Goal: Information Seeking & Learning: Compare options

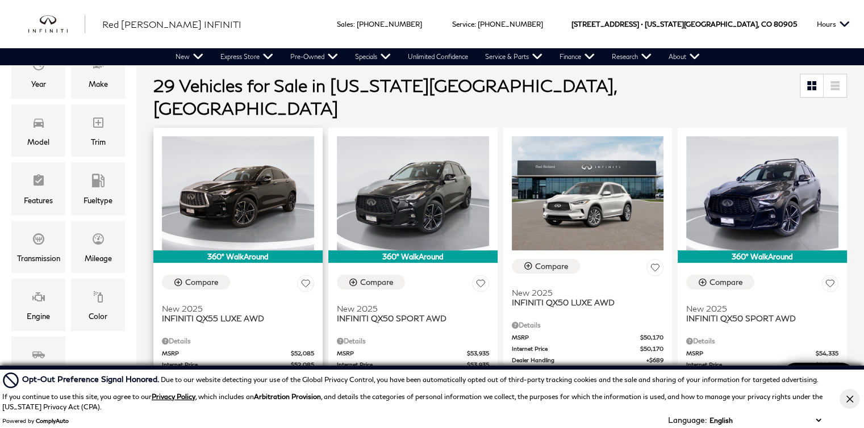
scroll to position [114, 0]
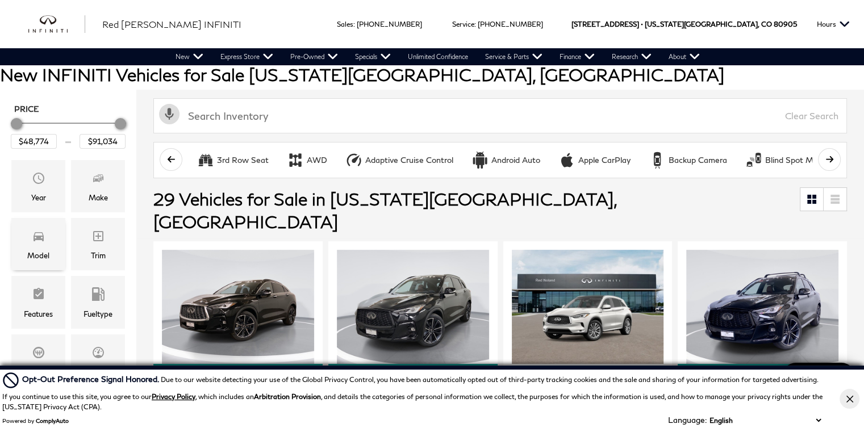
click at [32, 235] on icon "Model" at bounding box center [39, 237] width 14 height 14
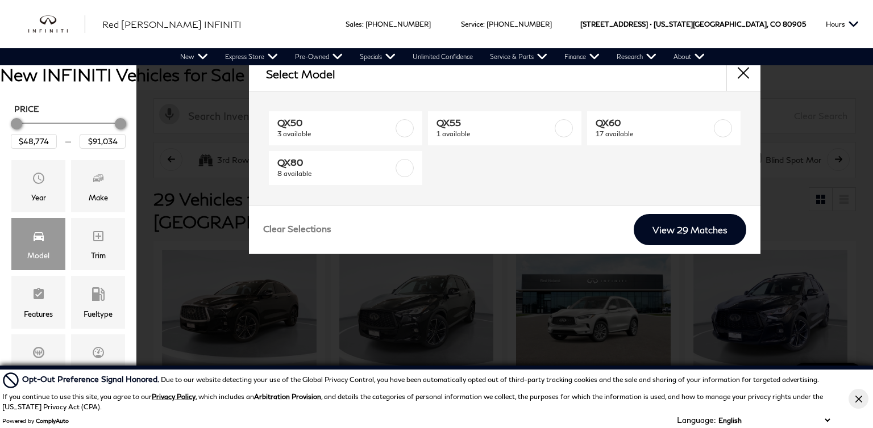
click at [383, 12] on div "Sales : Call sales Phone Number 719-215-8318 Service : Call service Phone Numbe…" at bounding box center [436, 24] width 873 height 48
click at [744, 75] on button "close" at bounding box center [743, 74] width 34 height 34
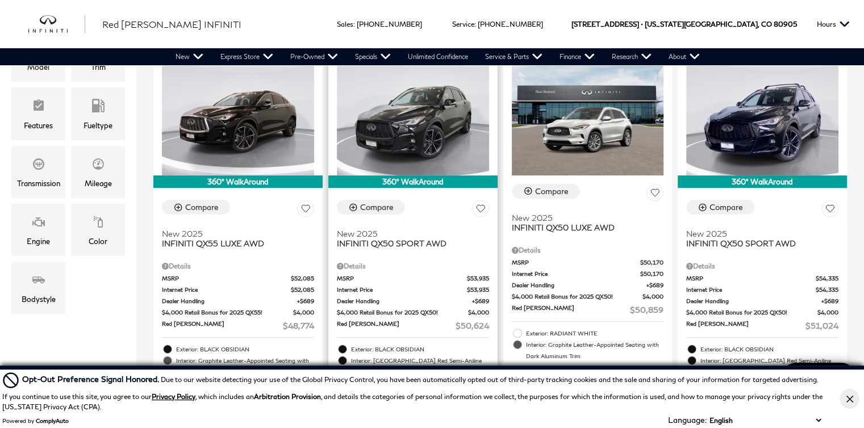
scroll to position [284, 0]
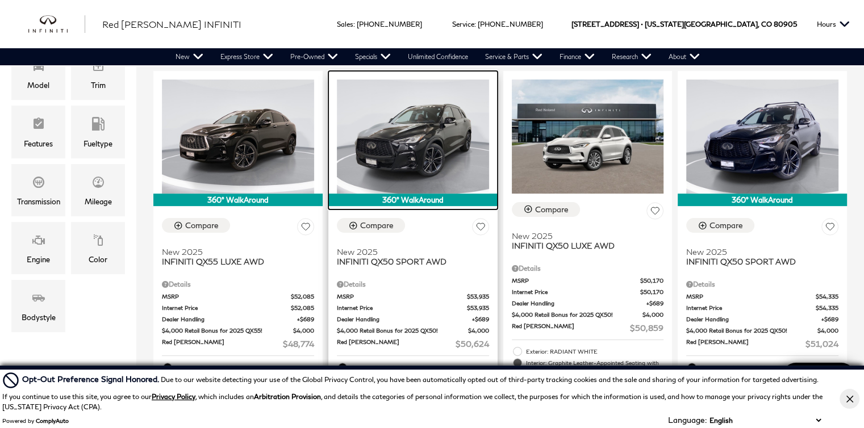
click at [425, 134] on img at bounding box center [413, 137] width 152 height 114
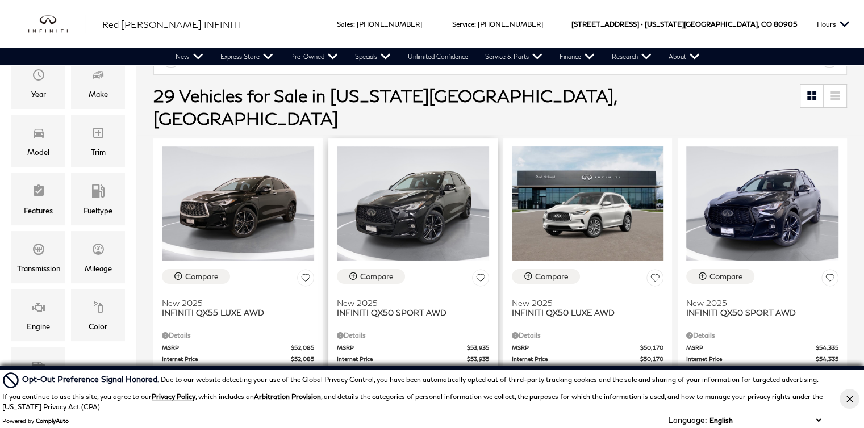
scroll to position [227, 0]
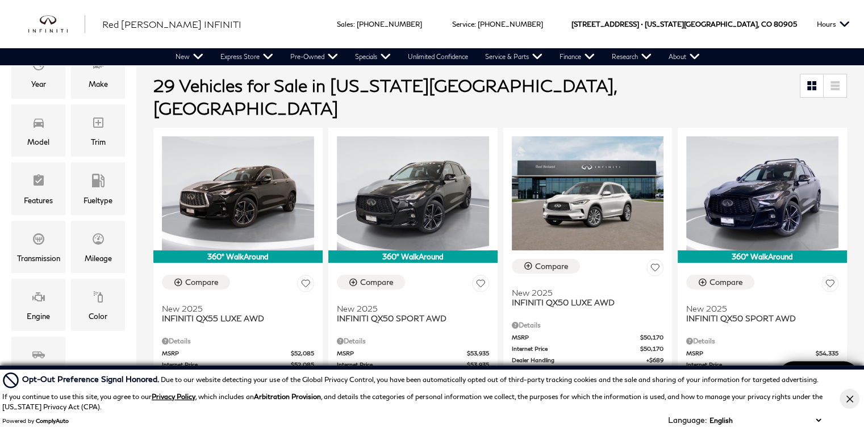
drag, startPoint x: 848, startPoint y: 398, endPoint x: 834, endPoint y: 390, distance: 15.8
click at [848, 398] on icon "Close Button" at bounding box center [849, 398] width 7 height 7
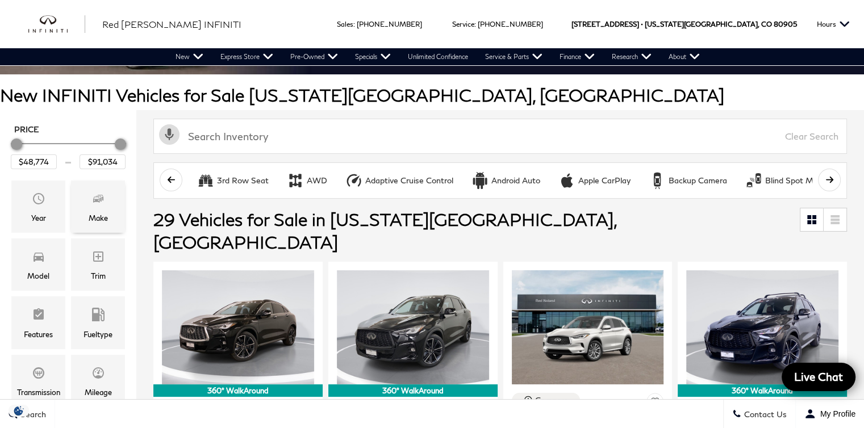
scroll to position [114, 0]
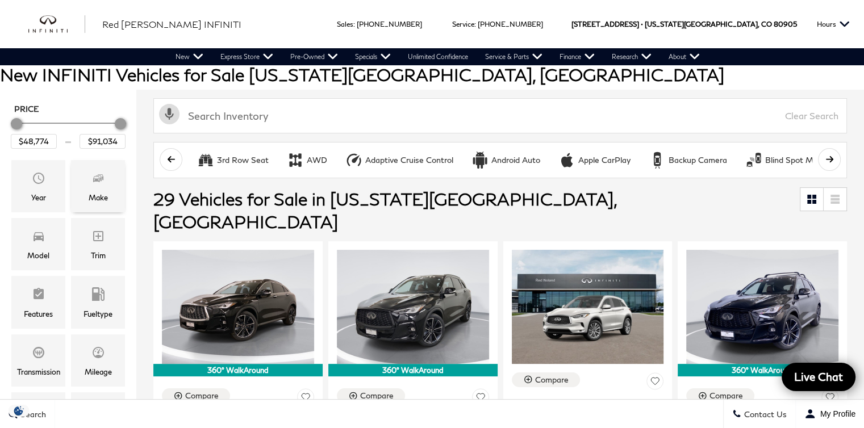
click at [94, 183] on icon "Make" at bounding box center [98, 179] width 14 height 14
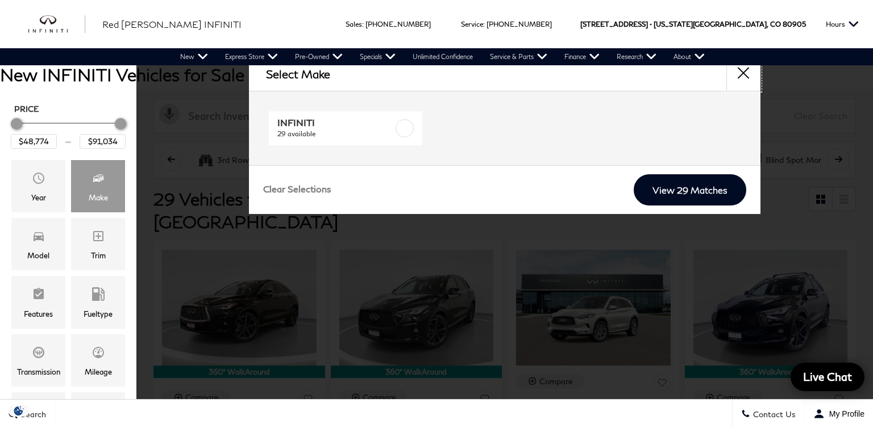
click at [741, 69] on button "close" at bounding box center [743, 74] width 34 height 34
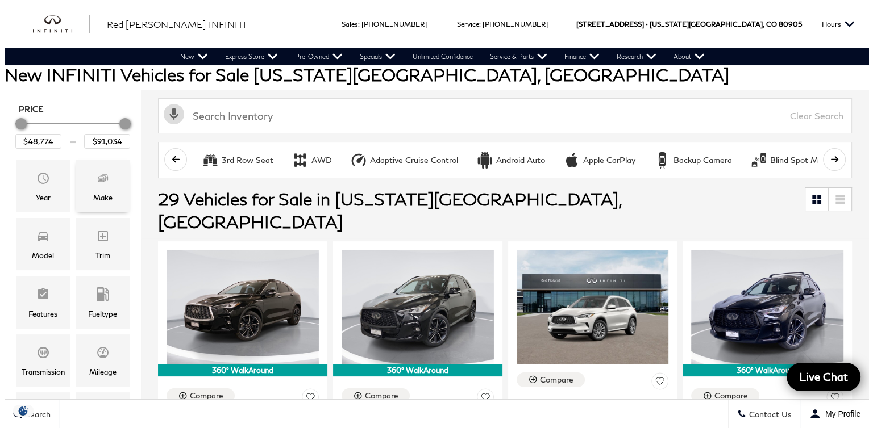
scroll to position [170, 0]
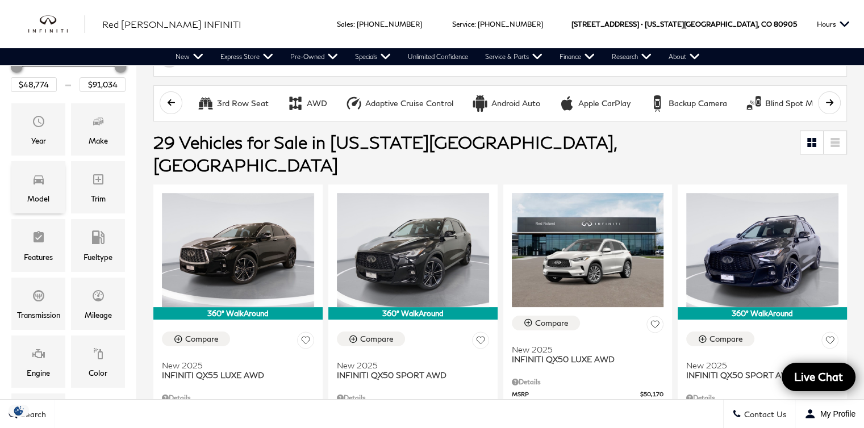
click at [34, 184] on icon "Model" at bounding box center [39, 180] width 10 height 9
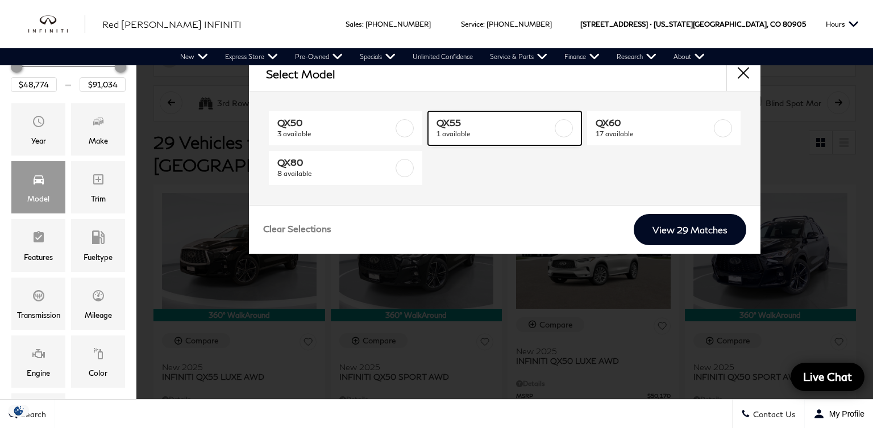
click at [561, 123] on label at bounding box center [564, 128] width 18 height 18
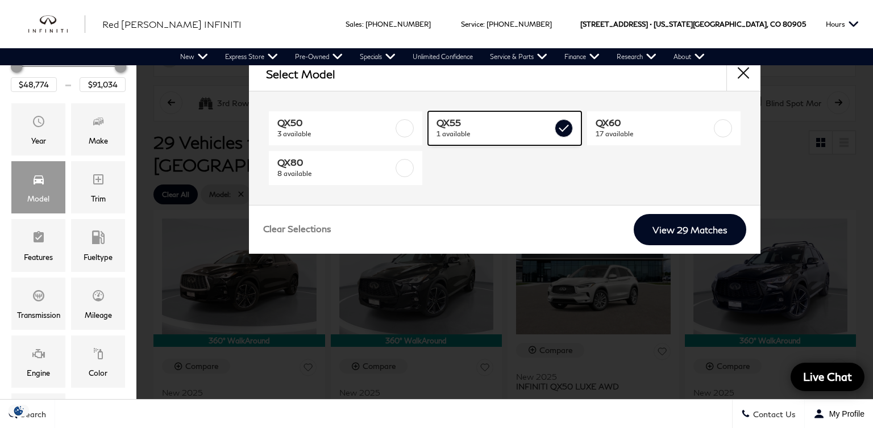
type input "$48,774"
checkbox input "true"
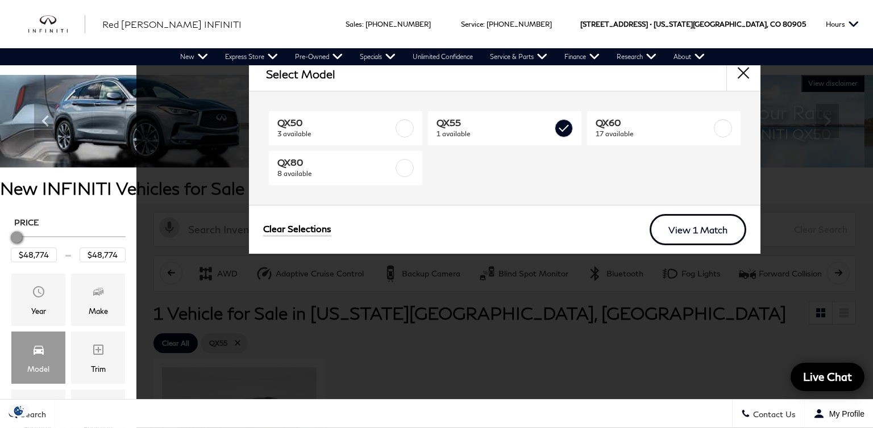
click at [682, 228] on link "View 1 Match" at bounding box center [697, 229] width 97 height 31
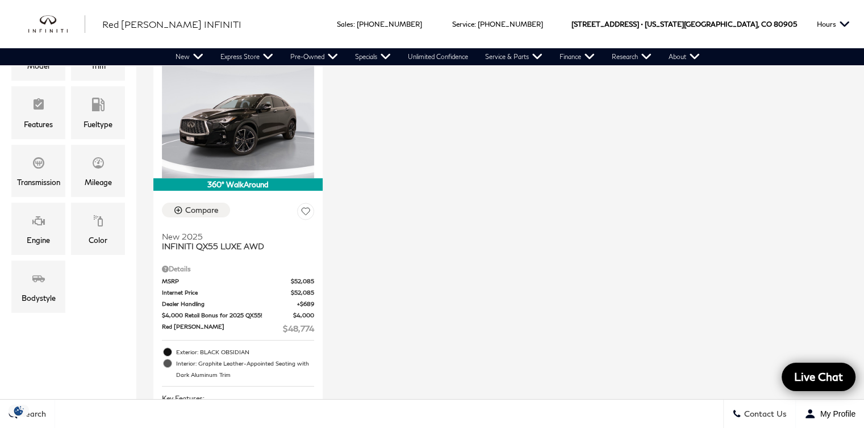
scroll to position [284, 0]
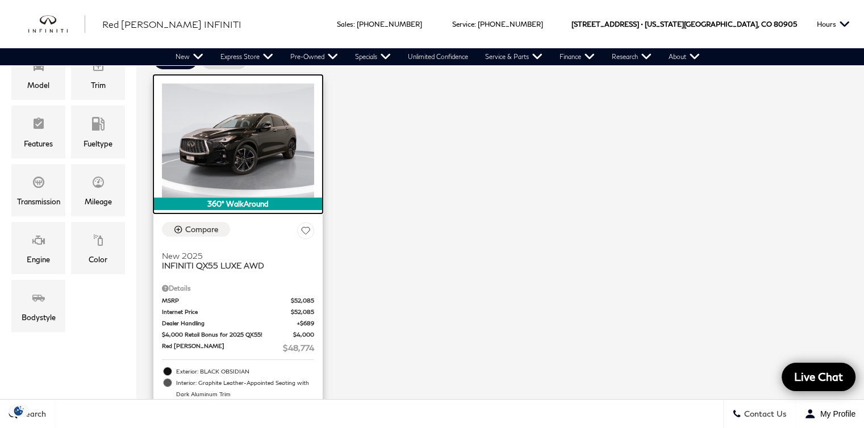
click at [256, 161] on img at bounding box center [238, 141] width 152 height 114
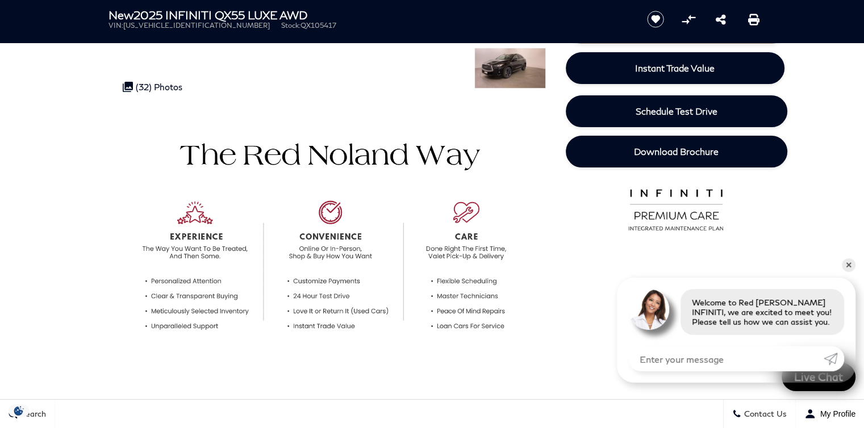
scroll to position [170, 0]
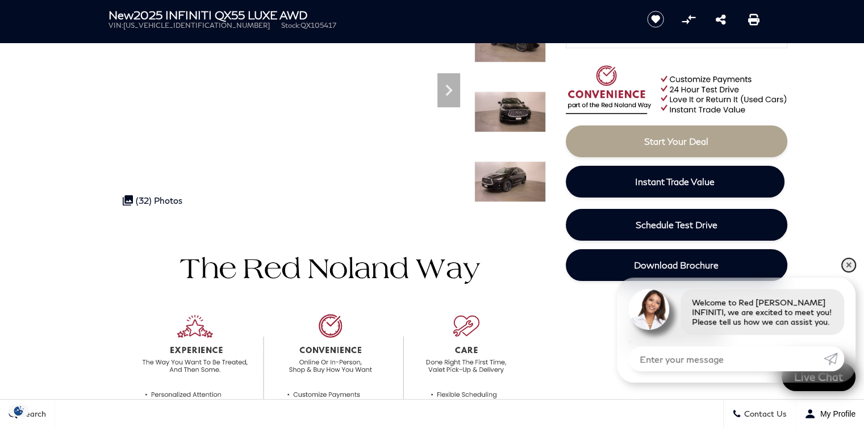
click at [852, 264] on link "✕" at bounding box center [849, 266] width 14 height 14
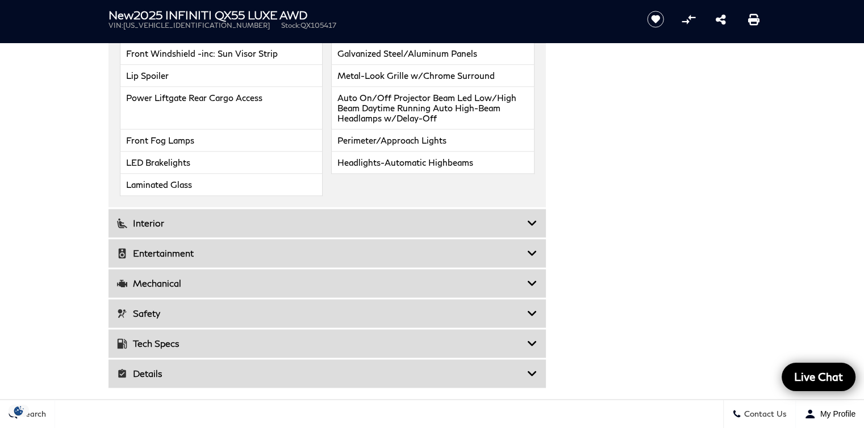
scroll to position [1591, 0]
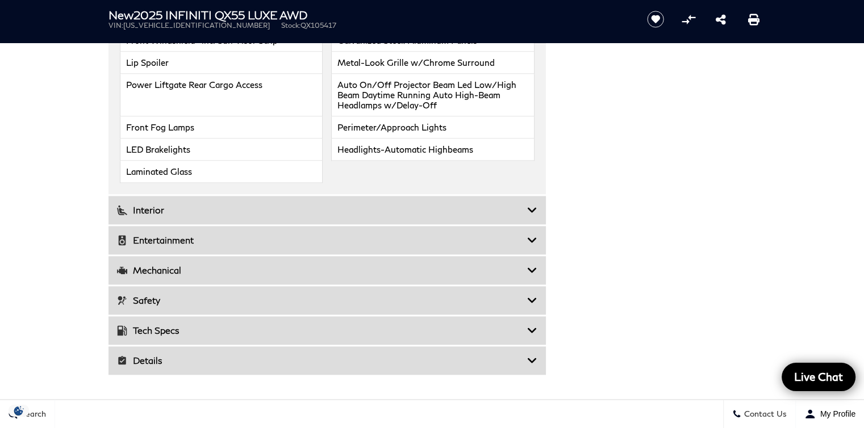
click at [297, 269] on h3 "Mechanical" at bounding box center [322, 270] width 410 height 11
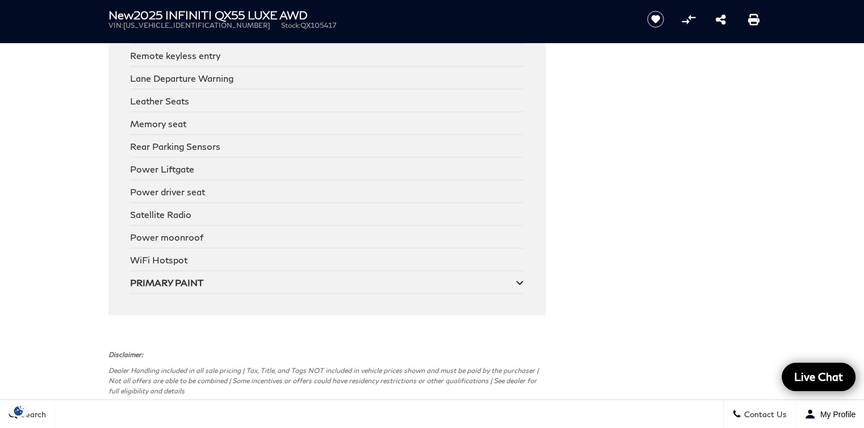
scroll to position [2159, 0]
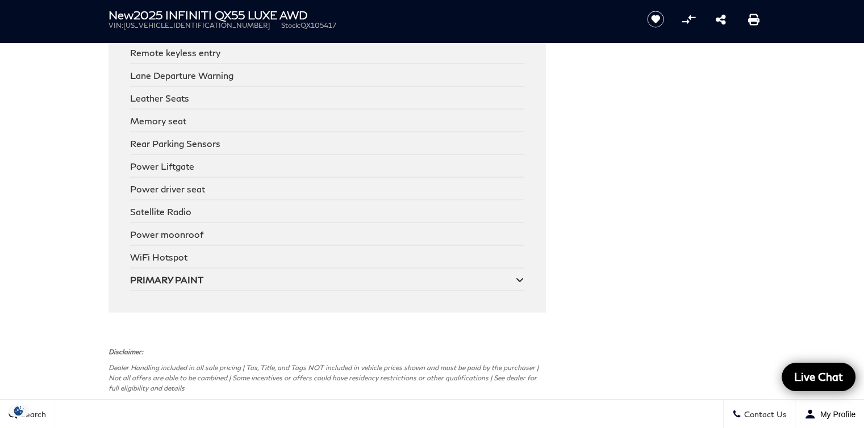
click at [297, 274] on div "PRIMARY PAINT" at bounding box center [323, 279] width 386 height 11
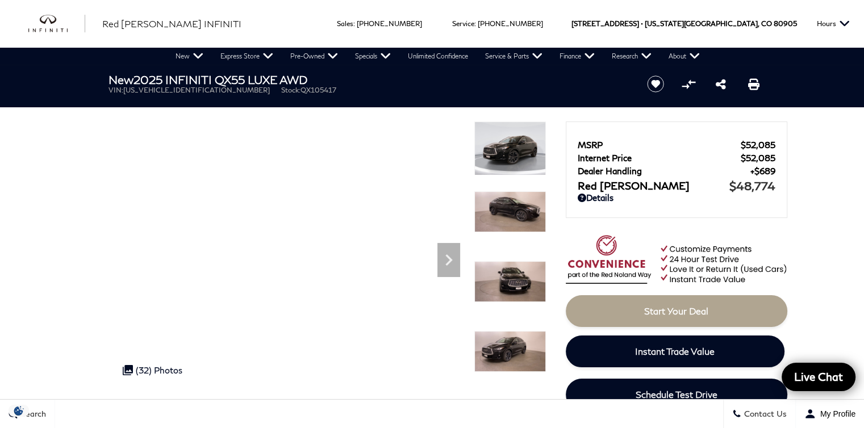
scroll to position [0, 0]
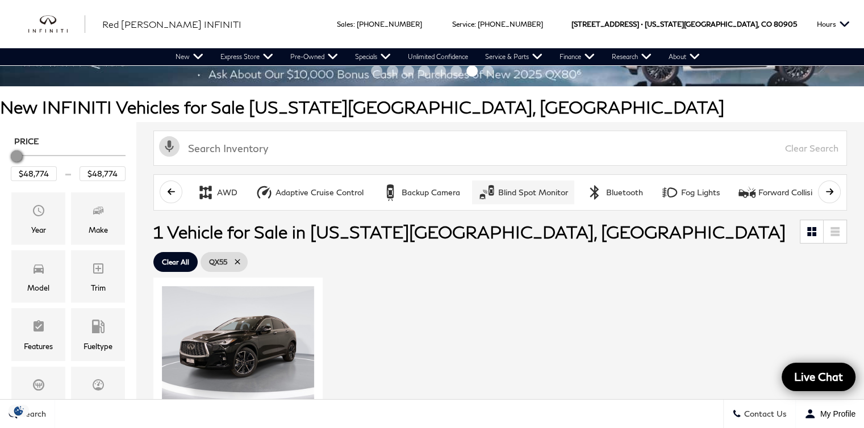
scroll to position [57, 0]
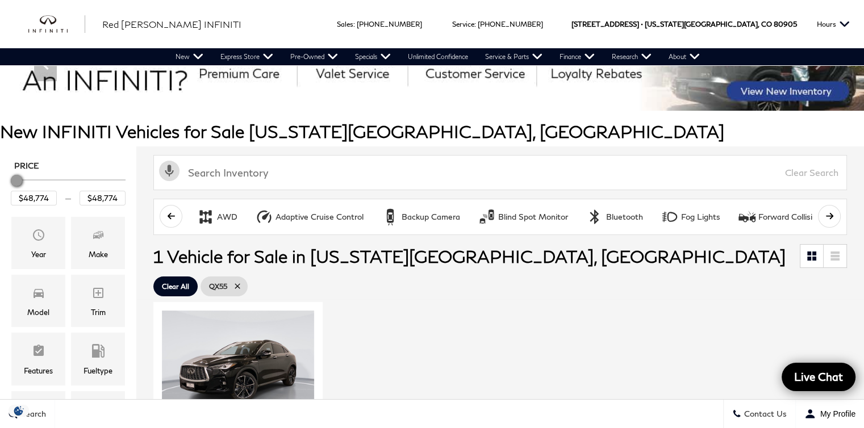
click at [173, 212] on icon "scroll left" at bounding box center [171, 216] width 9 height 9
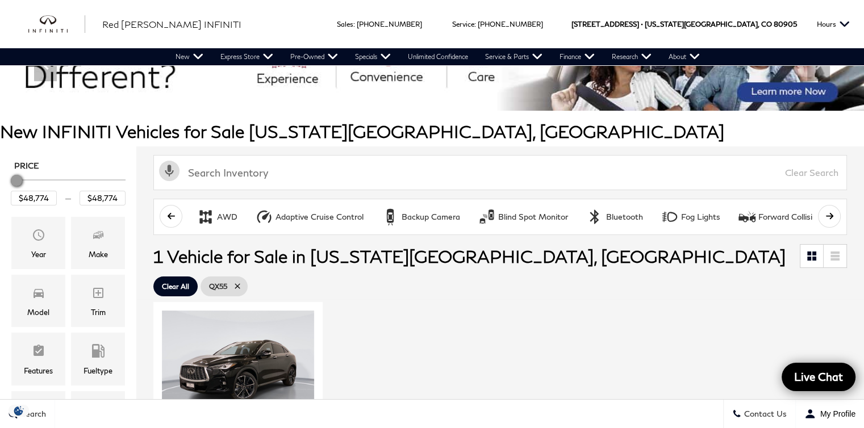
scroll to position [0, 0]
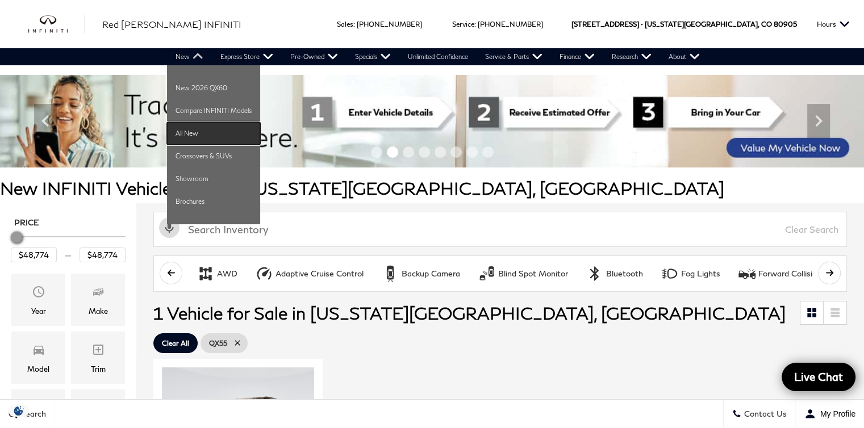
click at [182, 132] on link "All New" at bounding box center [213, 133] width 93 height 23
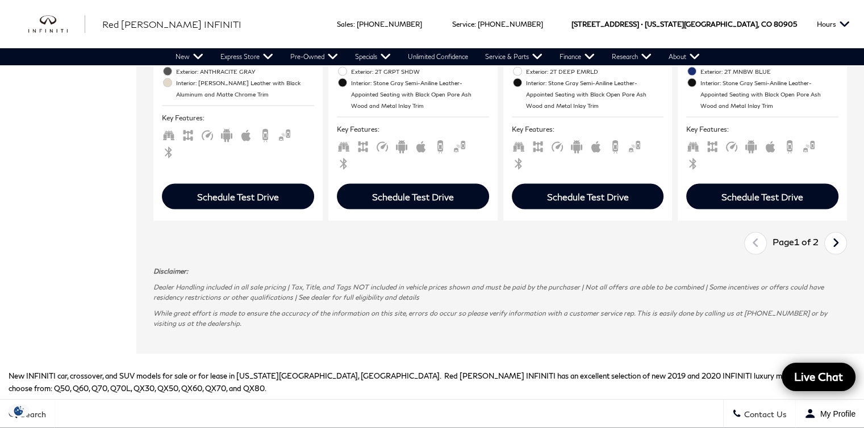
scroll to position [2330, 0]
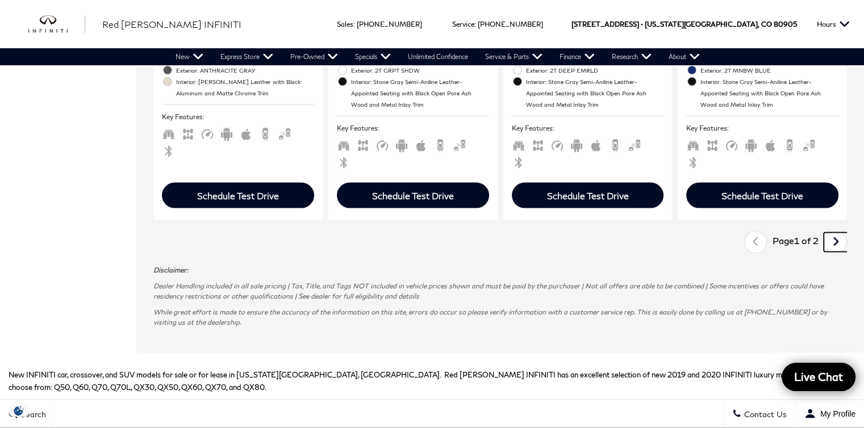
click at [840, 233] on icon "next page" at bounding box center [835, 242] width 7 height 18
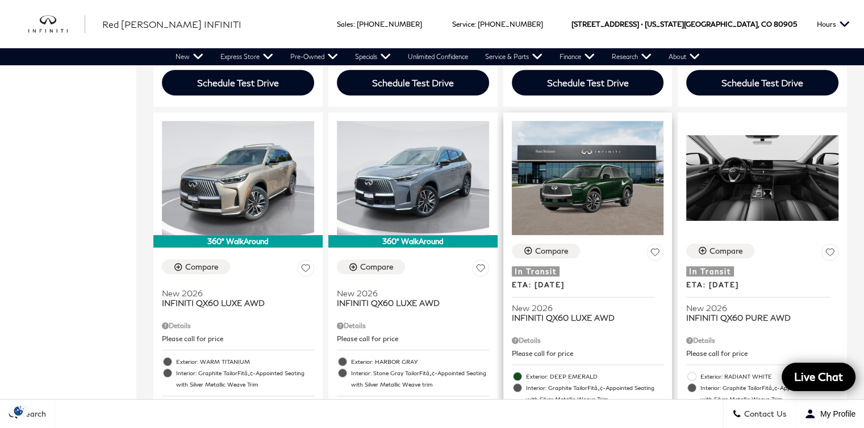
scroll to position [682, 0]
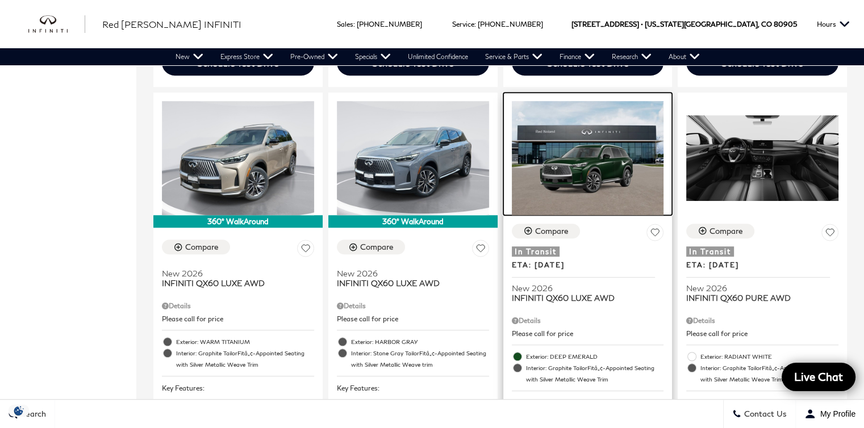
click at [590, 156] on img at bounding box center [588, 158] width 152 height 114
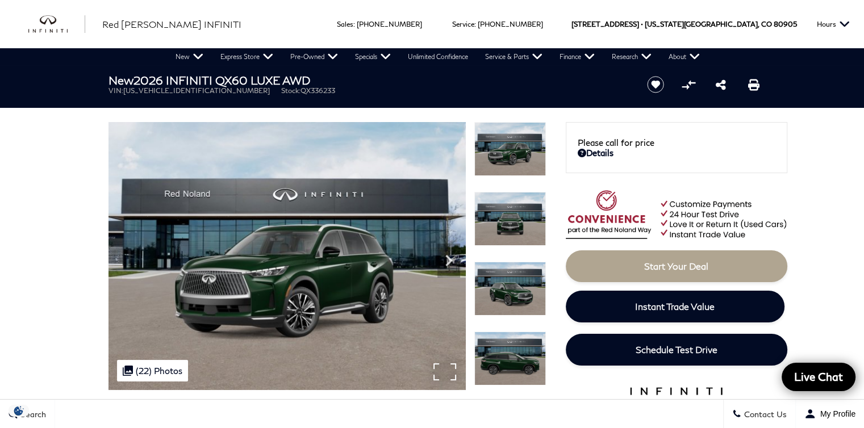
scroll to position [57, 0]
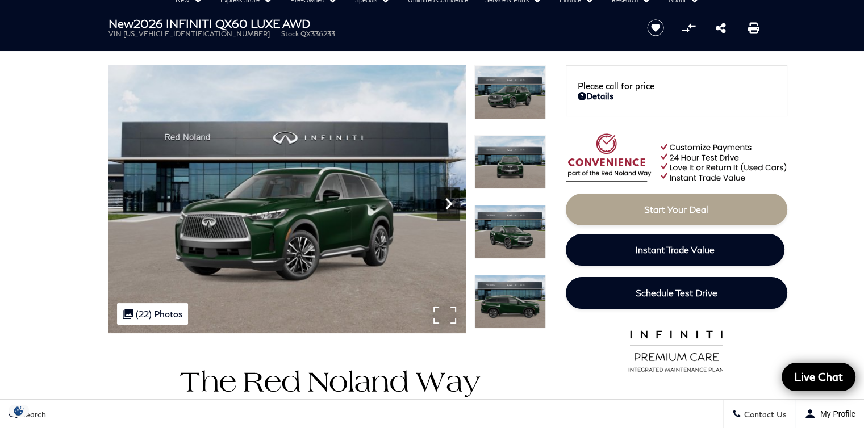
click at [444, 203] on icon "Next" at bounding box center [448, 204] width 23 height 23
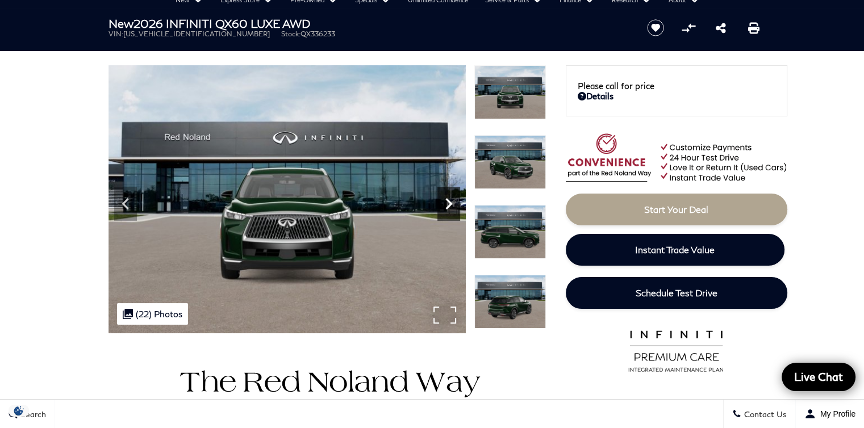
click at [444, 203] on icon "Next" at bounding box center [448, 204] width 23 height 23
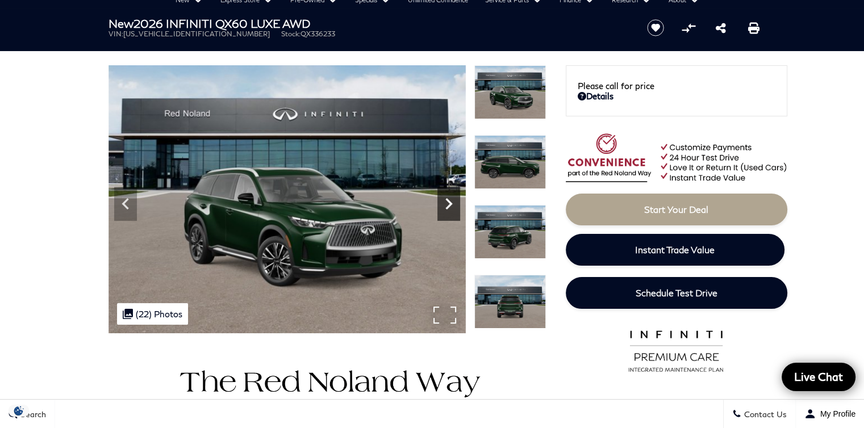
click at [444, 203] on icon "Next" at bounding box center [448, 204] width 23 height 23
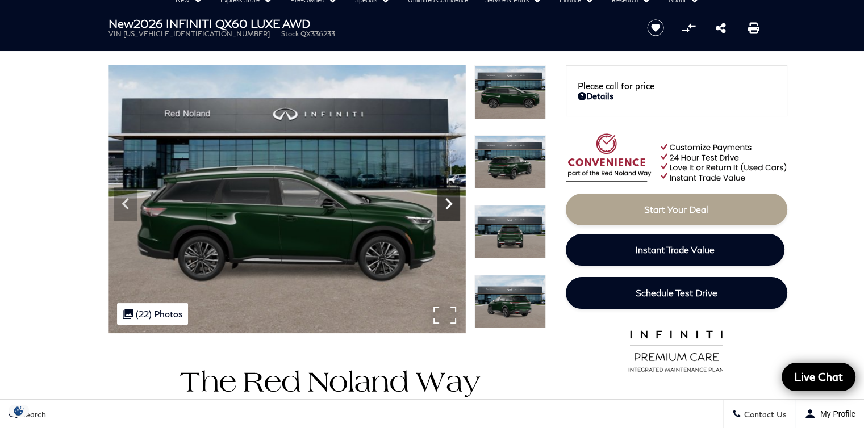
click at [444, 203] on icon "Next" at bounding box center [448, 204] width 23 height 23
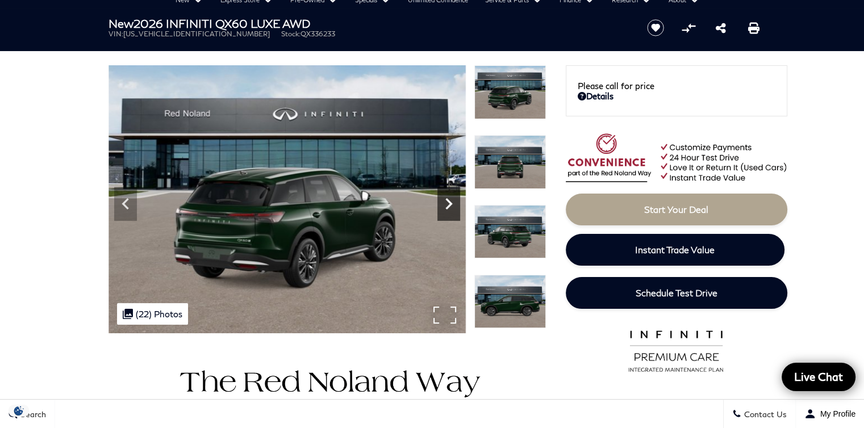
click at [444, 203] on icon "Next" at bounding box center [448, 204] width 23 height 23
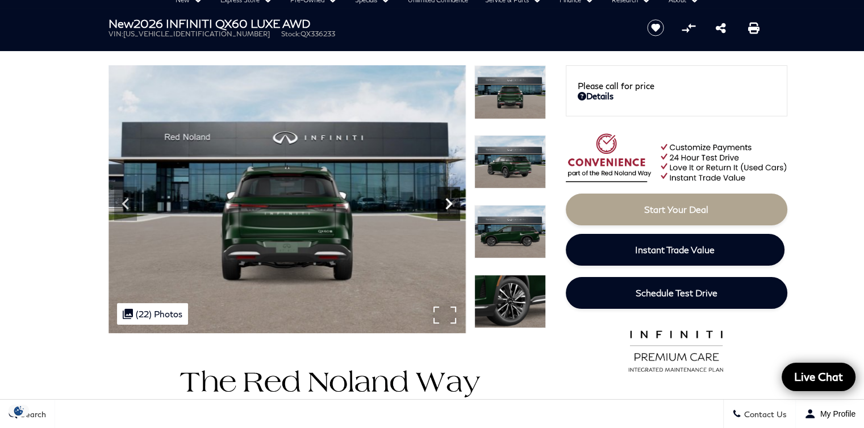
click at [444, 203] on icon "Next" at bounding box center [448, 204] width 23 height 23
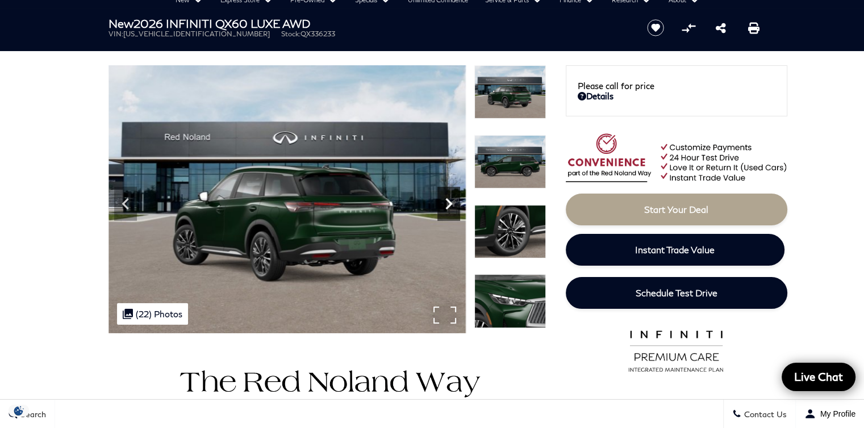
click at [444, 203] on icon "Next" at bounding box center [448, 204] width 23 height 23
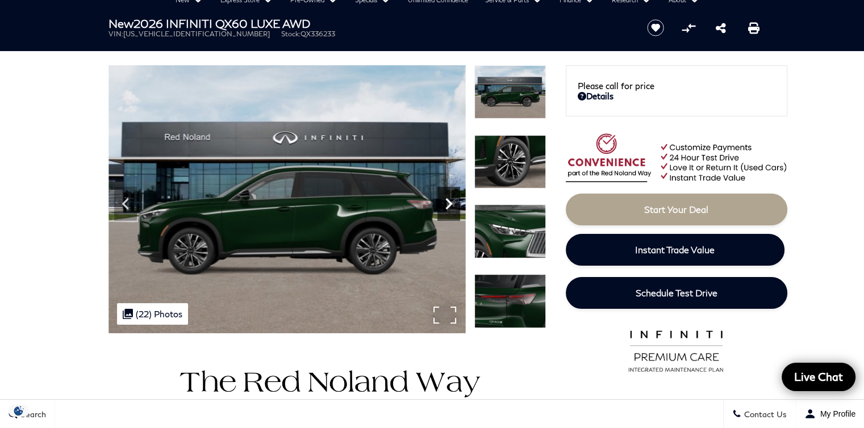
click at [444, 203] on icon "Next" at bounding box center [448, 204] width 23 height 23
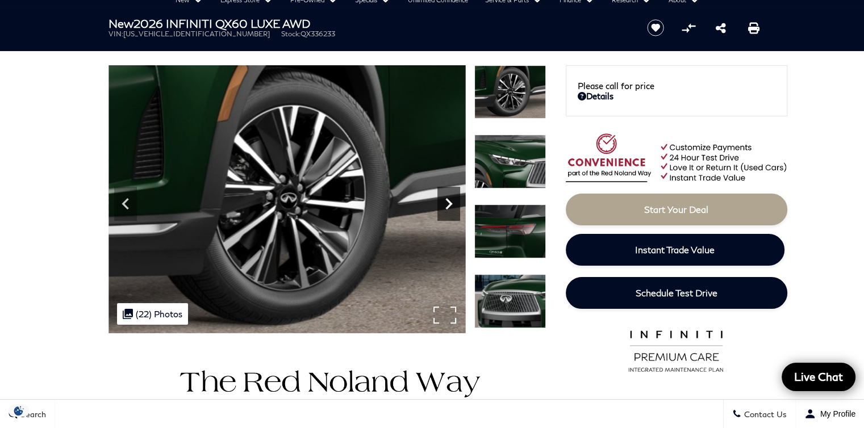
click at [444, 203] on icon "Next" at bounding box center [448, 204] width 23 height 23
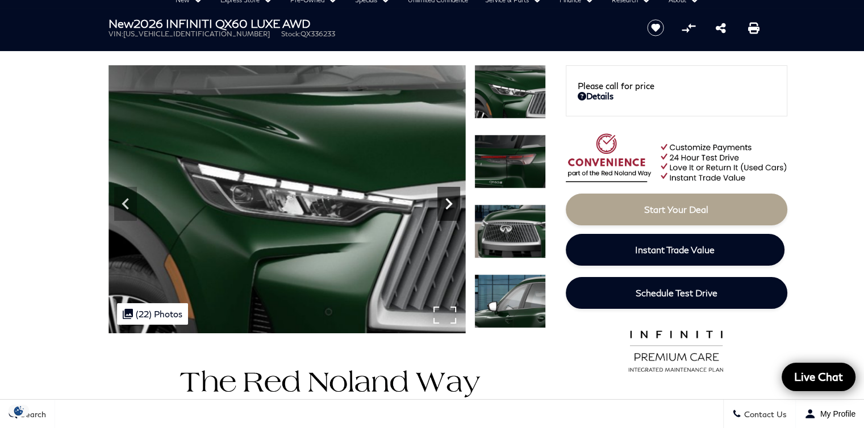
click at [444, 203] on icon "Next" at bounding box center [448, 204] width 23 height 23
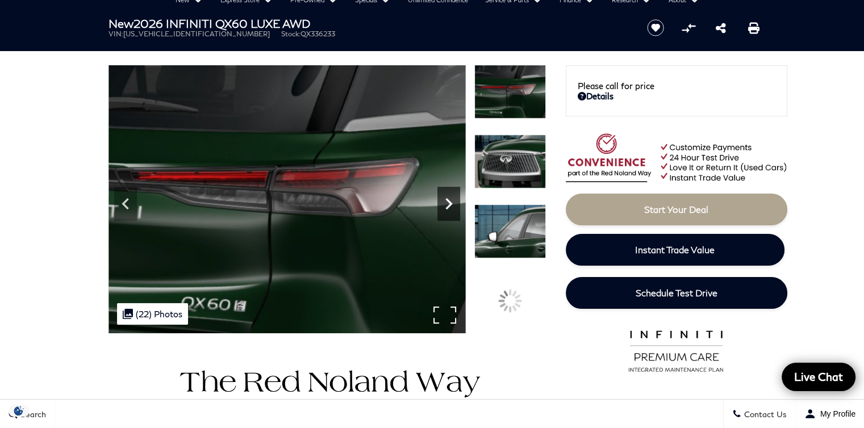
click at [444, 203] on icon "Next" at bounding box center [448, 204] width 23 height 23
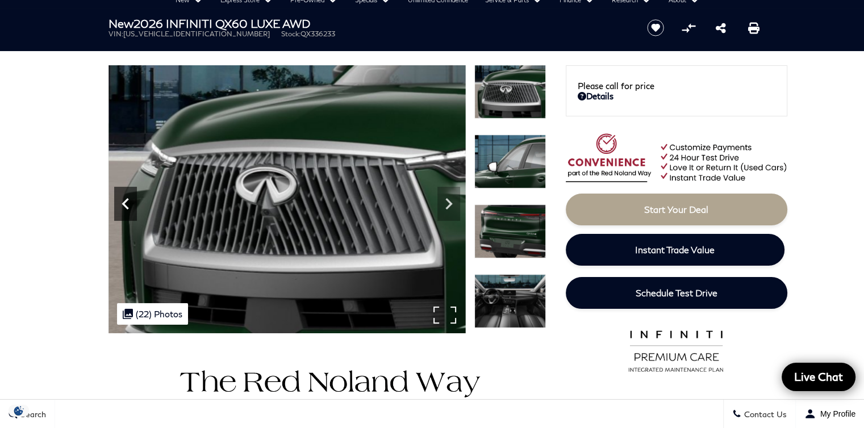
click at [122, 200] on icon "Previous" at bounding box center [125, 204] width 23 height 23
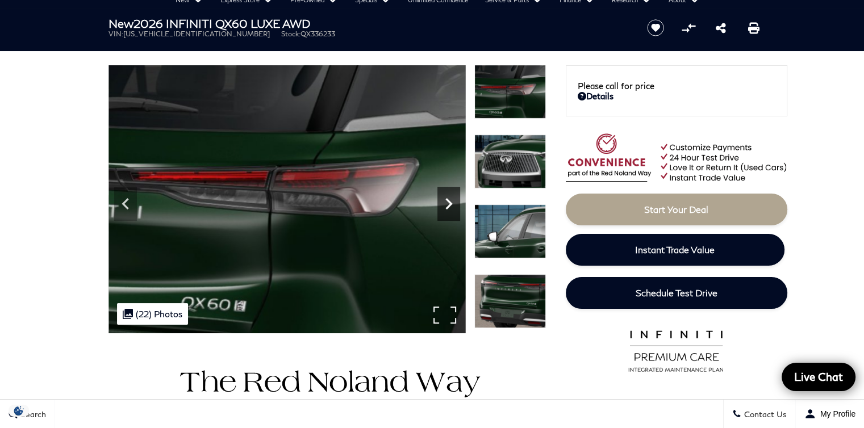
click at [449, 202] on icon "Next" at bounding box center [448, 203] width 7 height 11
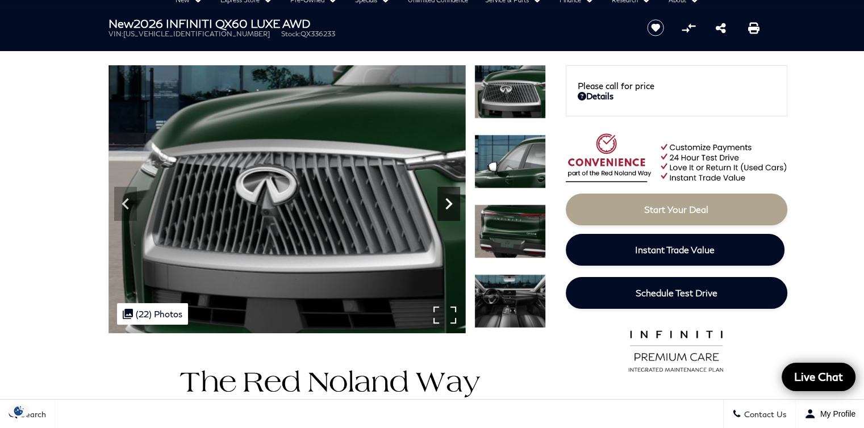
click at [449, 202] on icon "Next" at bounding box center [448, 203] width 7 height 11
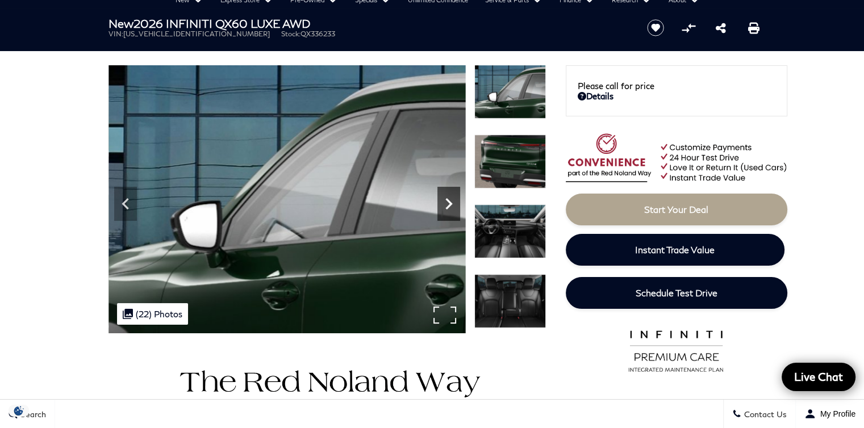
click at [449, 202] on icon "Next" at bounding box center [448, 203] width 7 height 11
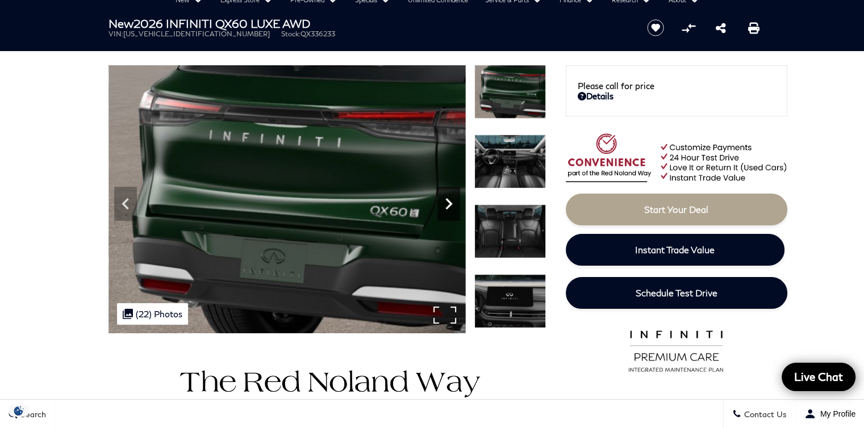
click at [449, 202] on icon "Next" at bounding box center [448, 203] width 7 height 11
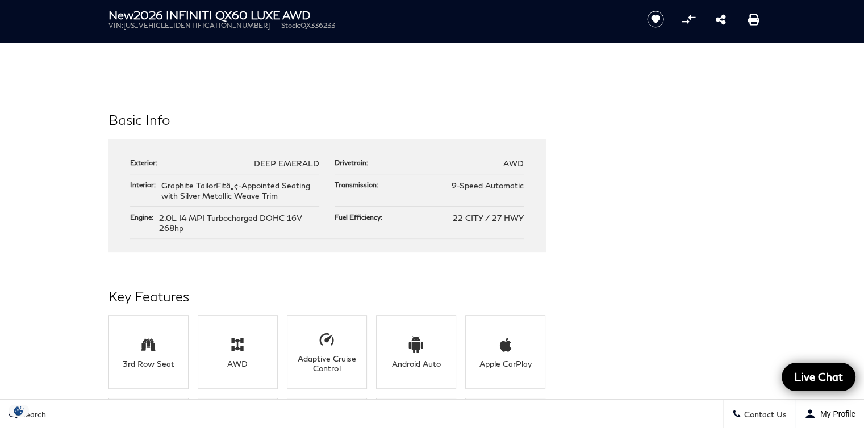
scroll to position [568, 0]
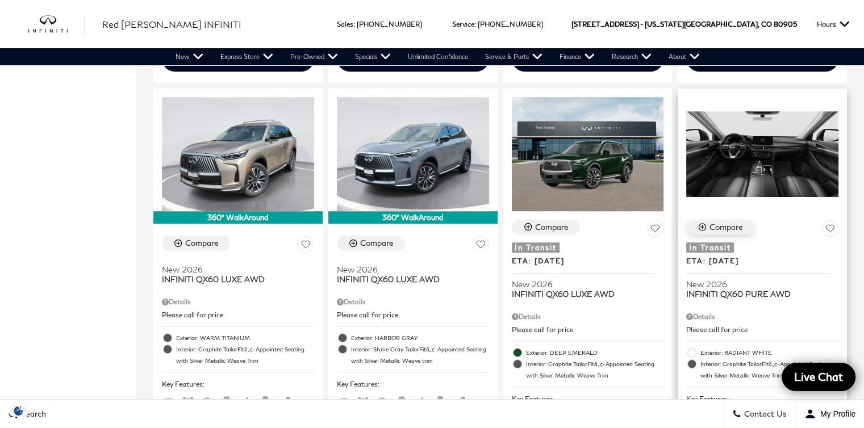
scroll to position [682, 0]
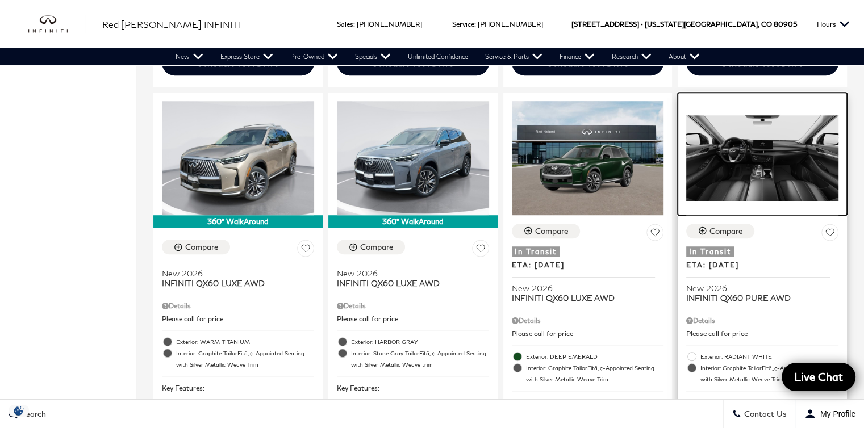
click at [765, 151] on img at bounding box center [762, 158] width 152 height 114
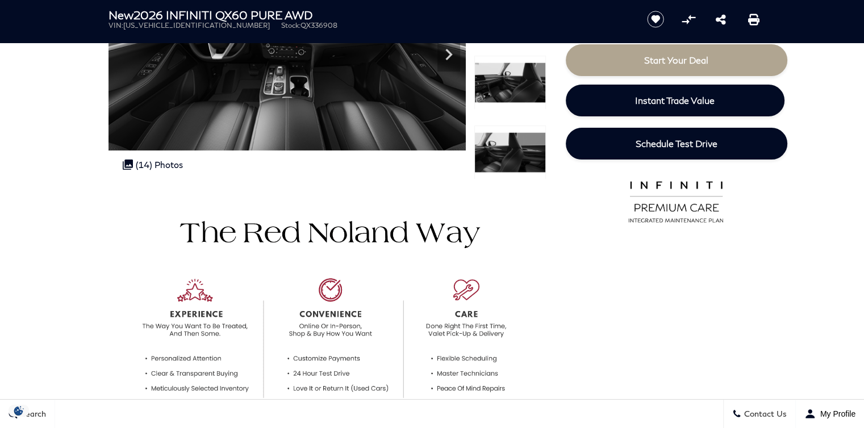
scroll to position [114, 0]
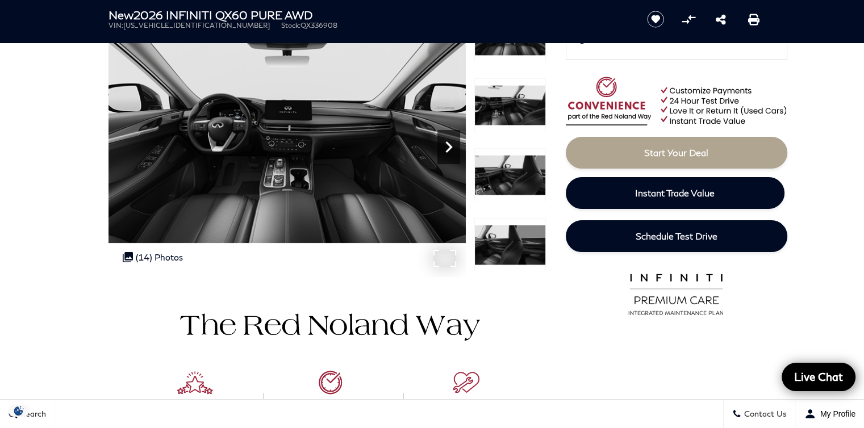
click at [448, 142] on icon "Next" at bounding box center [448, 147] width 23 height 23
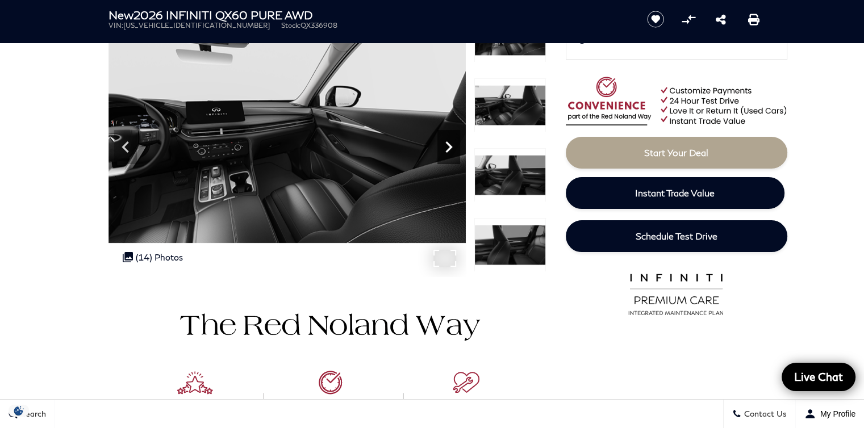
click at [448, 142] on icon "Next" at bounding box center [448, 147] width 23 height 23
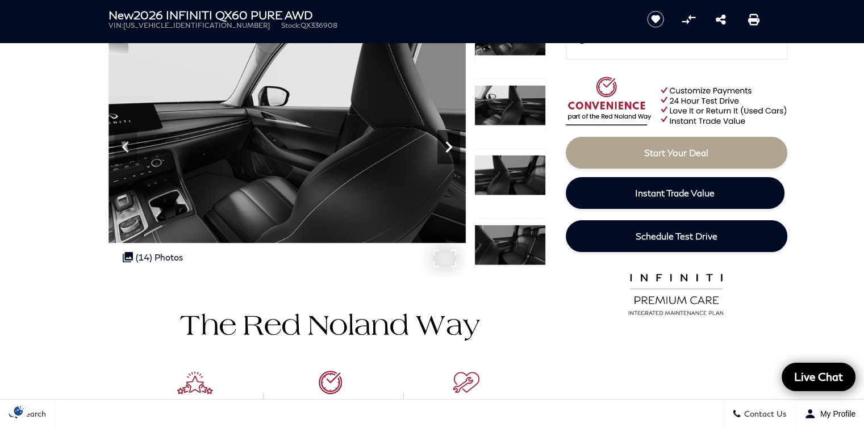
click at [448, 142] on icon "Next" at bounding box center [448, 147] width 23 height 23
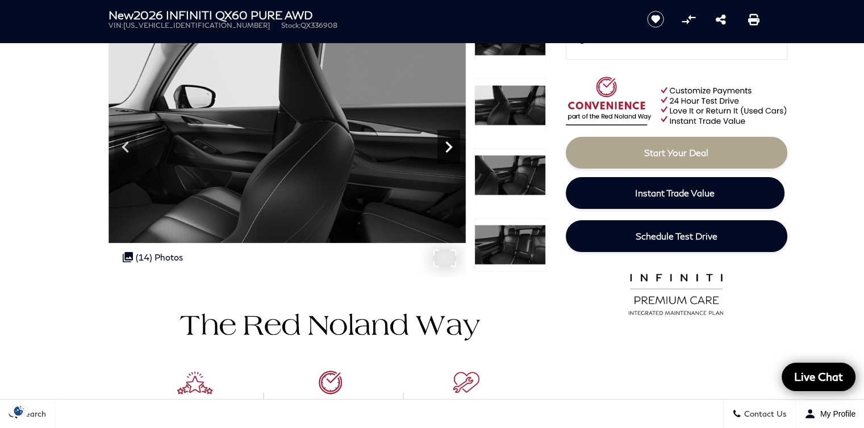
scroll to position [57, 0]
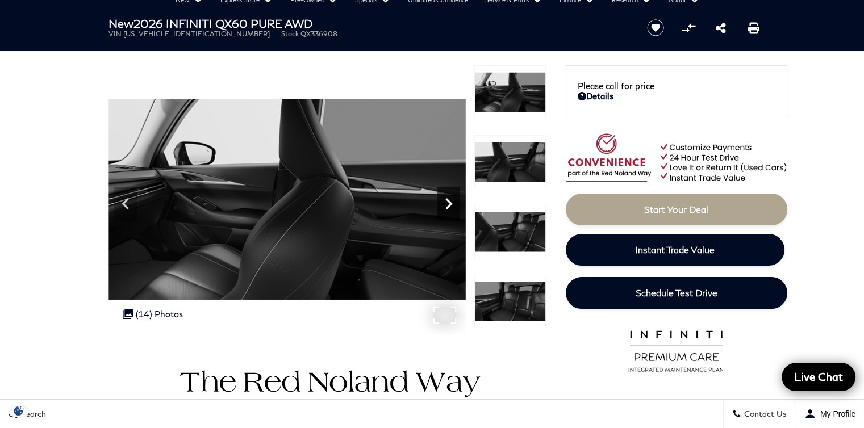
click at [448, 201] on icon "Next" at bounding box center [448, 203] width 7 height 11
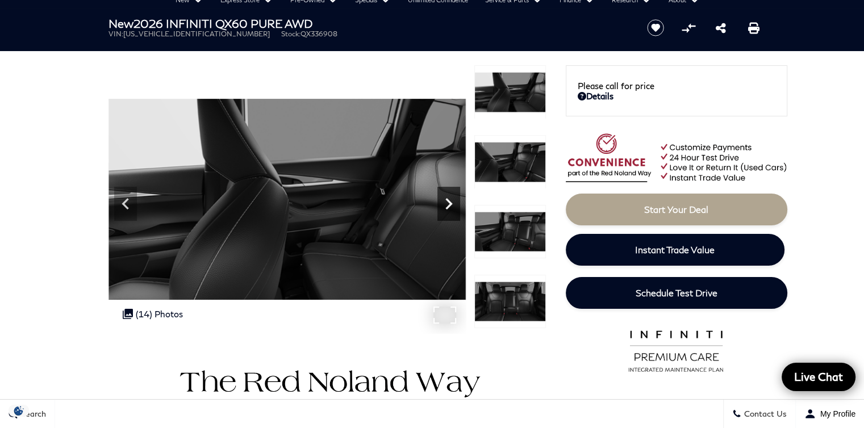
click at [448, 201] on icon "Next" at bounding box center [448, 203] width 7 height 11
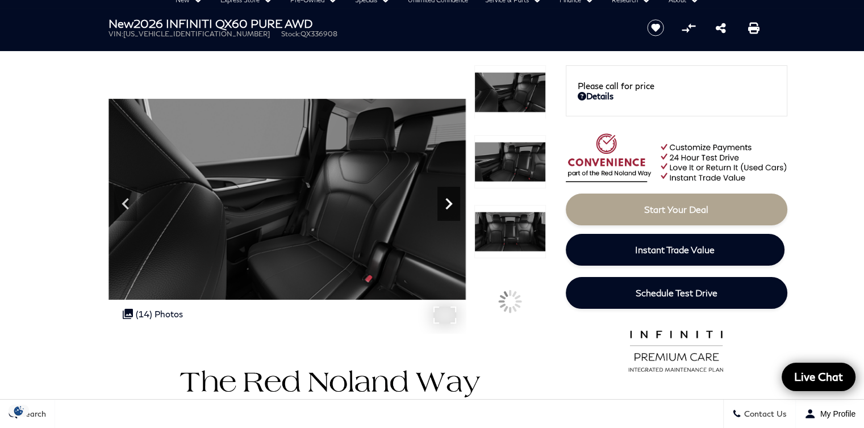
click at [448, 201] on icon "Next" at bounding box center [448, 203] width 7 height 11
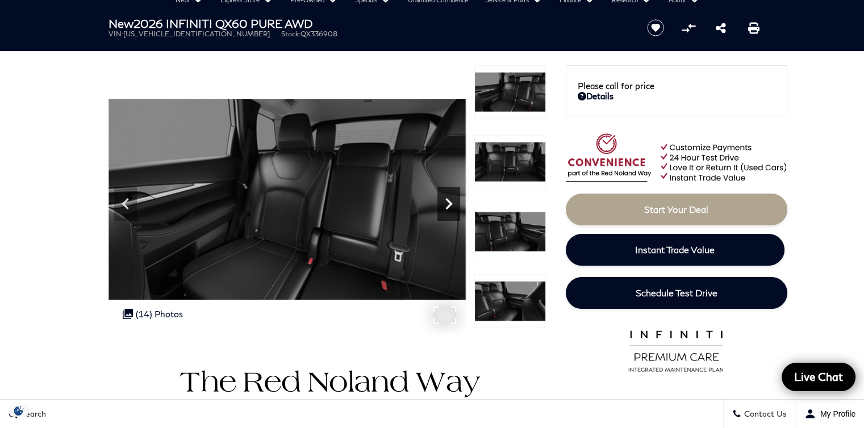
click at [448, 201] on icon "Next" at bounding box center [448, 203] width 7 height 11
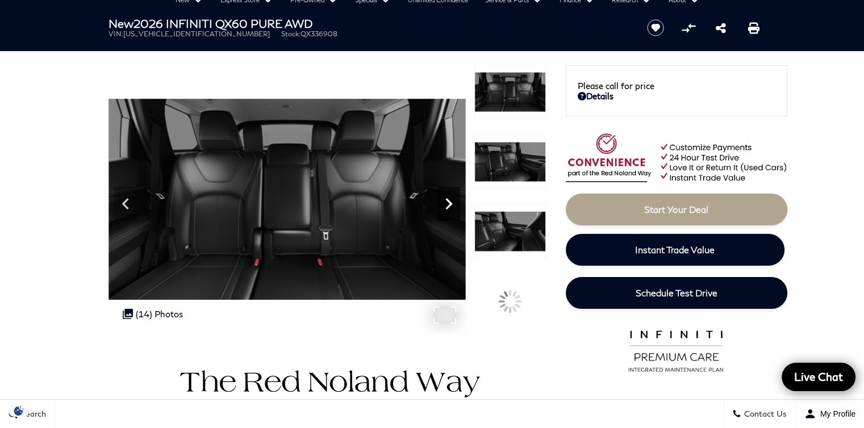
click at [448, 201] on icon "Next" at bounding box center [448, 203] width 7 height 11
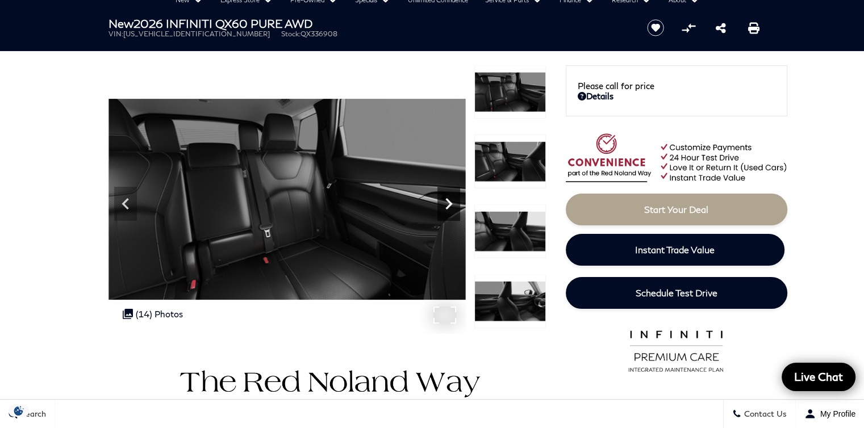
click at [448, 201] on icon "Next" at bounding box center [448, 203] width 7 height 11
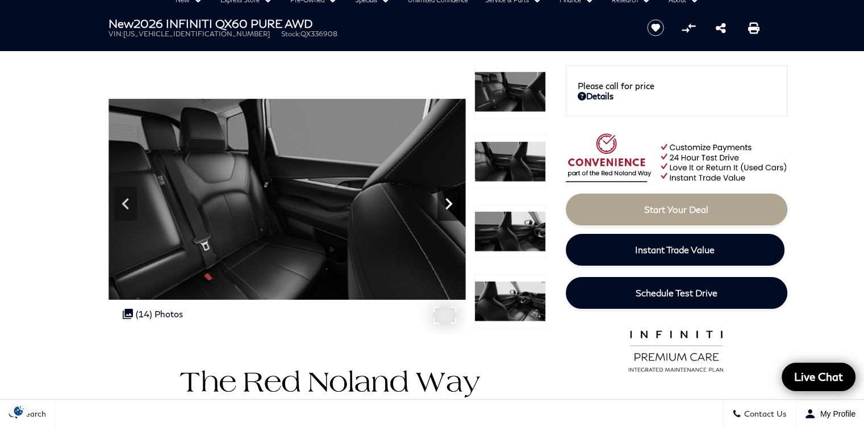
click at [448, 201] on icon "Next" at bounding box center [448, 203] width 7 height 11
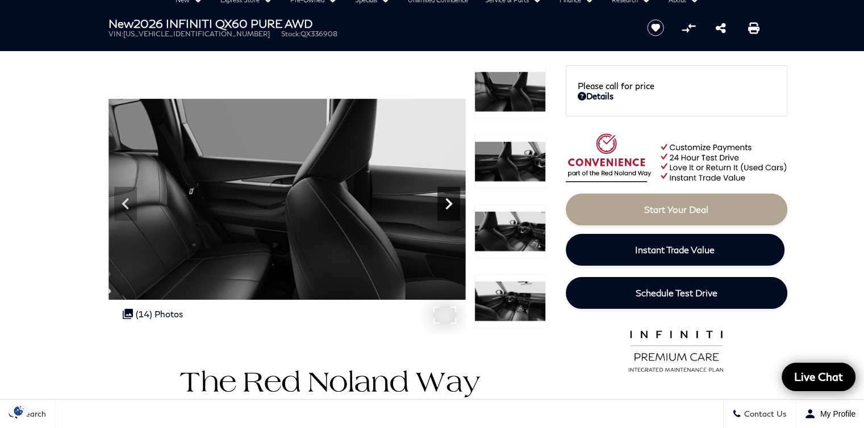
click at [448, 201] on icon "Next" at bounding box center [448, 203] width 7 height 11
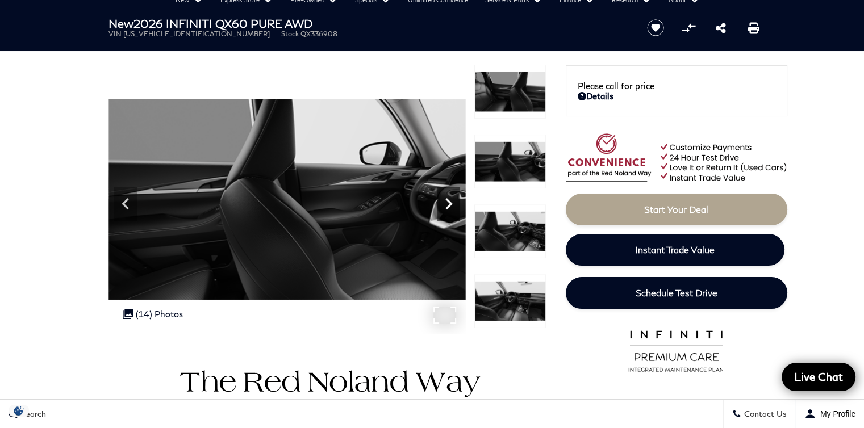
click at [448, 201] on icon "Next" at bounding box center [448, 203] width 7 height 11
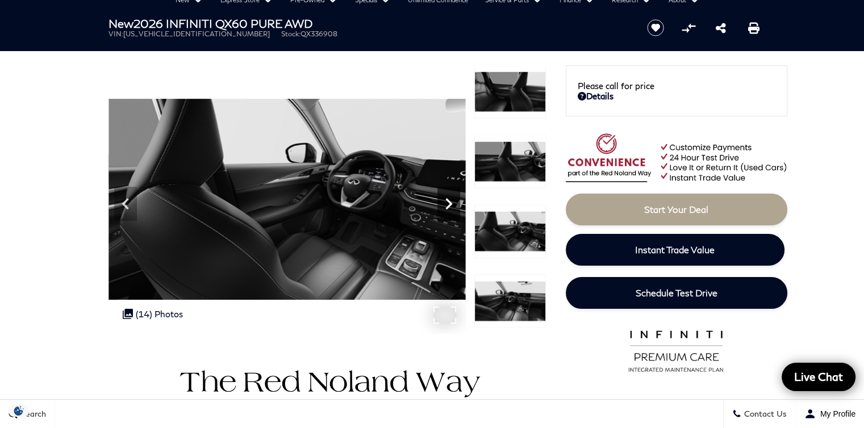
click at [448, 201] on icon "Next" at bounding box center [448, 203] width 7 height 11
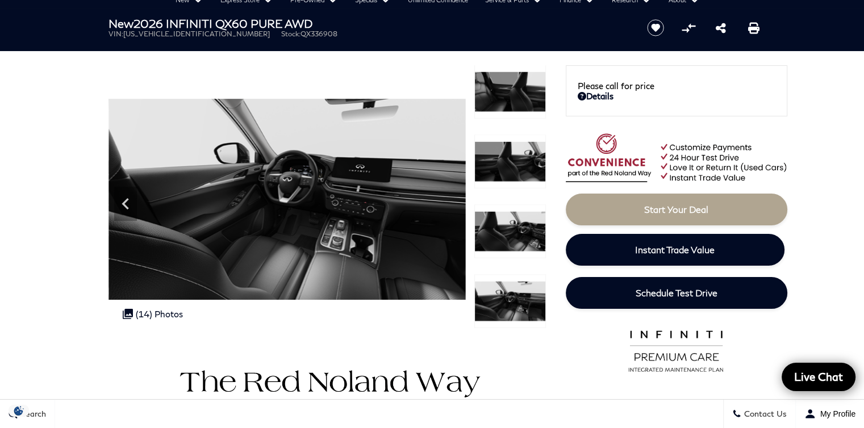
drag, startPoint x: 448, startPoint y: 201, endPoint x: 32, endPoint y: 195, distance: 416.0
click at [127, 201] on icon "Previous" at bounding box center [125, 204] width 23 height 23
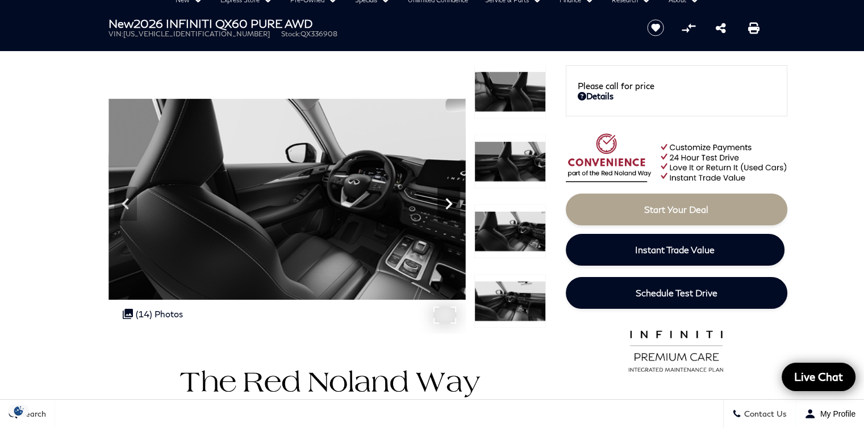
click at [449, 200] on icon "Next" at bounding box center [448, 204] width 23 height 23
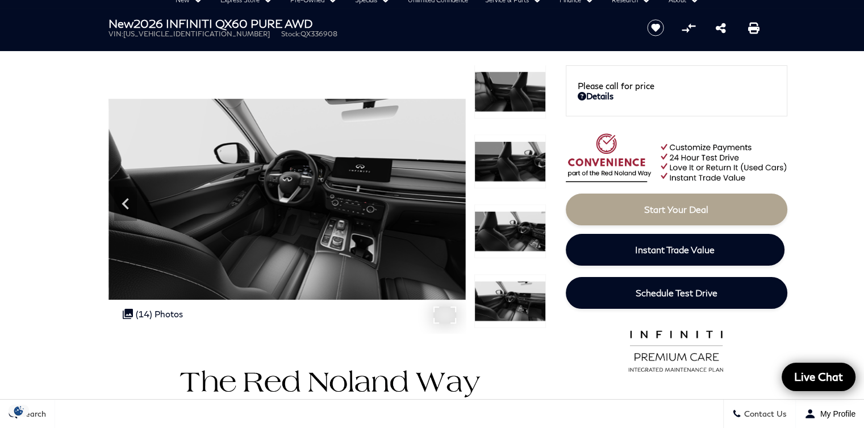
click at [402, 219] on img at bounding box center [287, 199] width 357 height 268
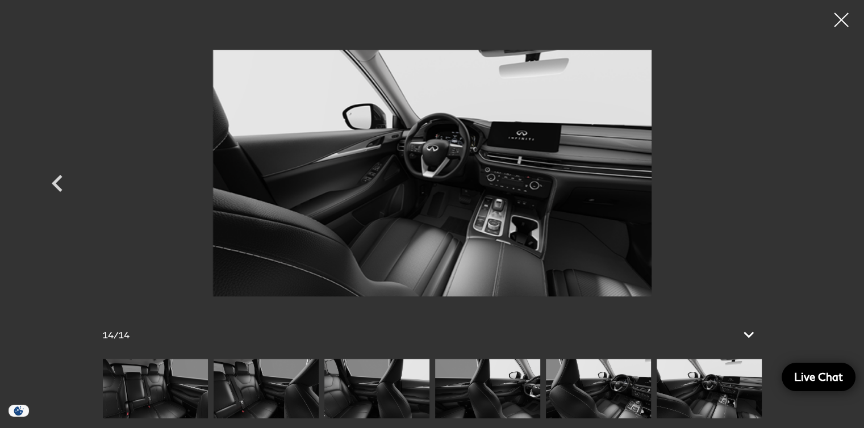
scroll to position [0, 0]
click at [835, 25] on div at bounding box center [842, 20] width 30 height 30
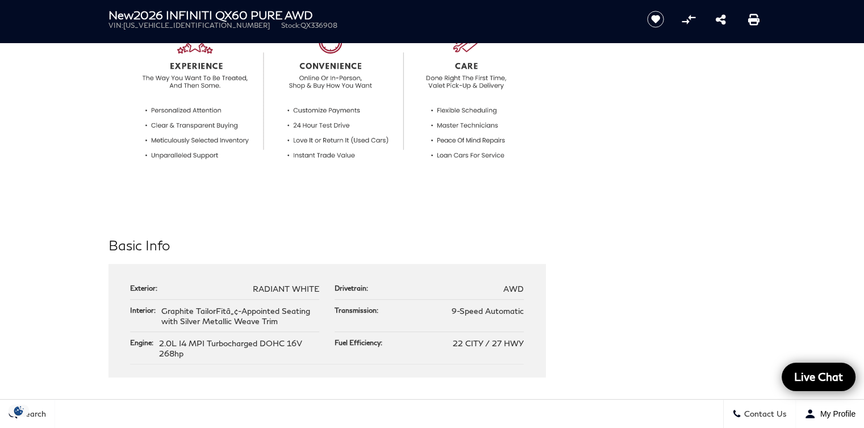
scroll to position [227, 0]
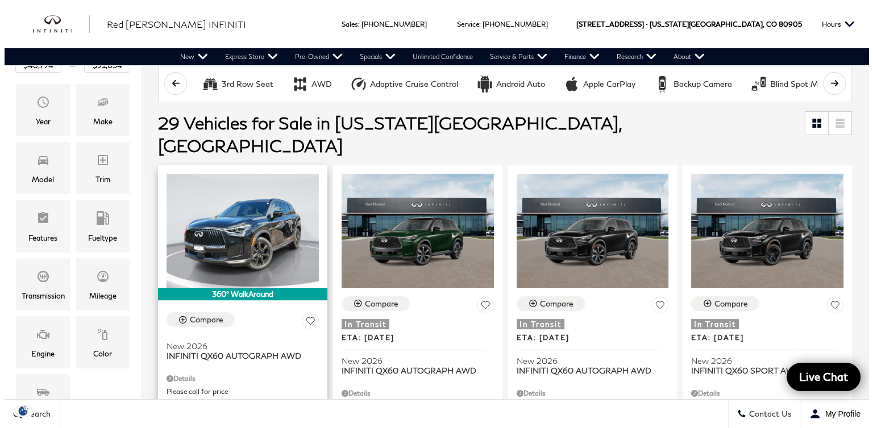
scroll to position [170, 0]
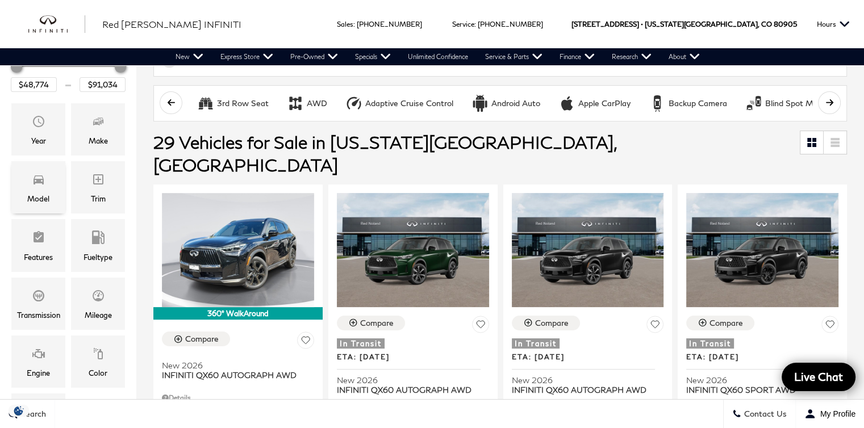
click at [27, 193] on div "Model" at bounding box center [38, 187] width 54 height 52
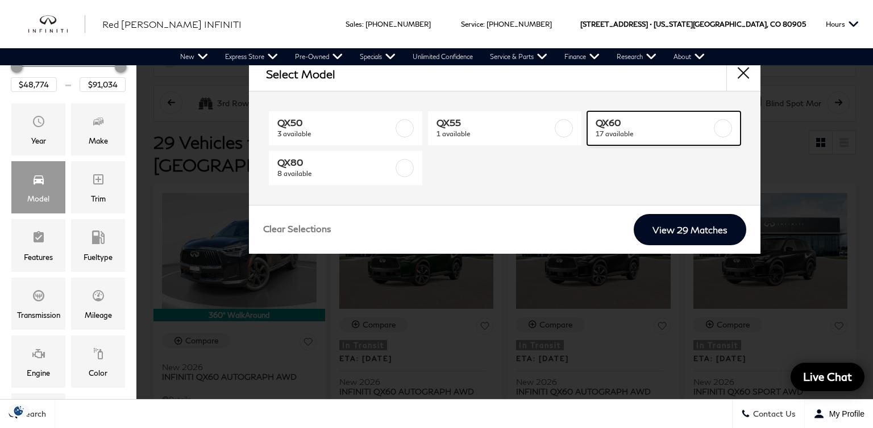
click at [635, 126] on span "QX60" at bounding box center [653, 122] width 116 height 11
type input "$62,379"
type input "$71,284"
checkbox input "true"
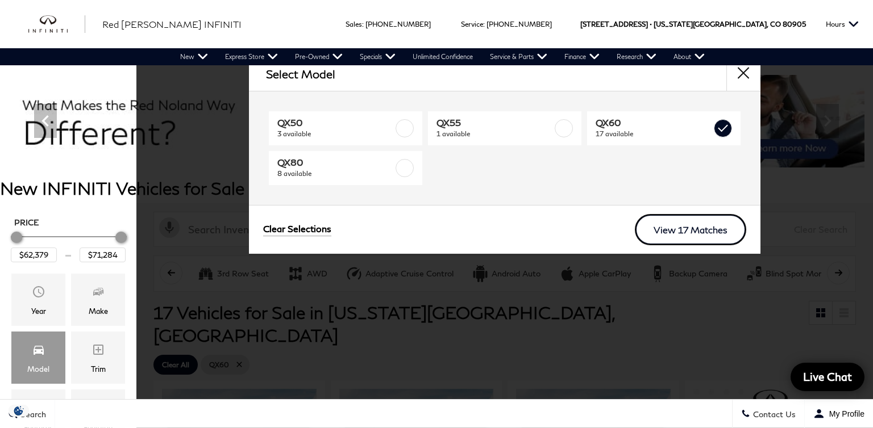
click at [698, 223] on link "View 17 Matches" at bounding box center [690, 229] width 111 height 31
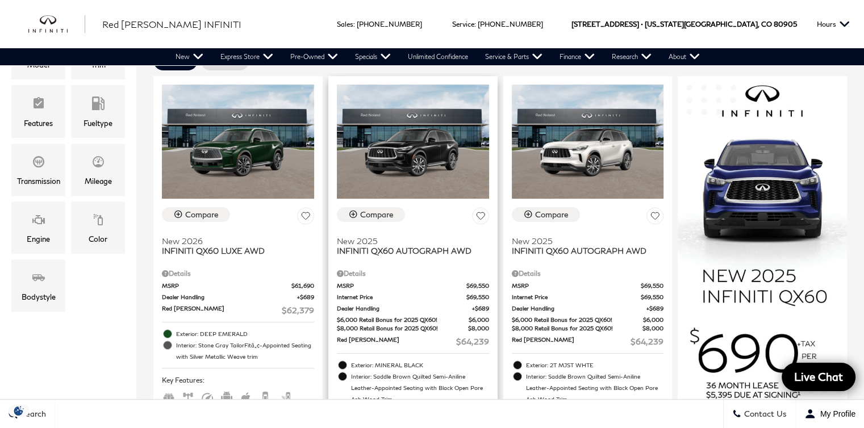
scroll to position [284, 0]
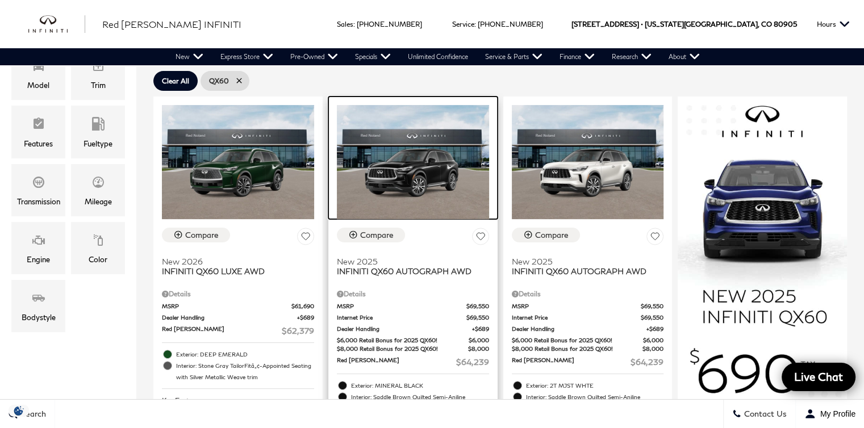
click at [425, 162] on img at bounding box center [413, 162] width 152 height 114
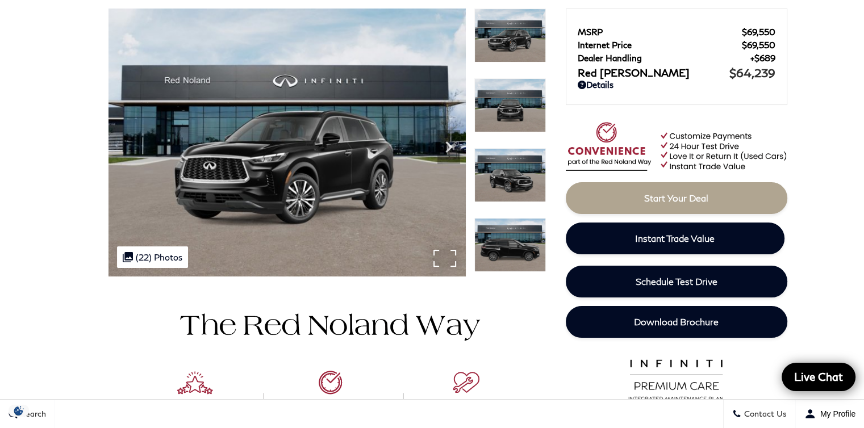
click at [380, 169] on img at bounding box center [287, 143] width 357 height 268
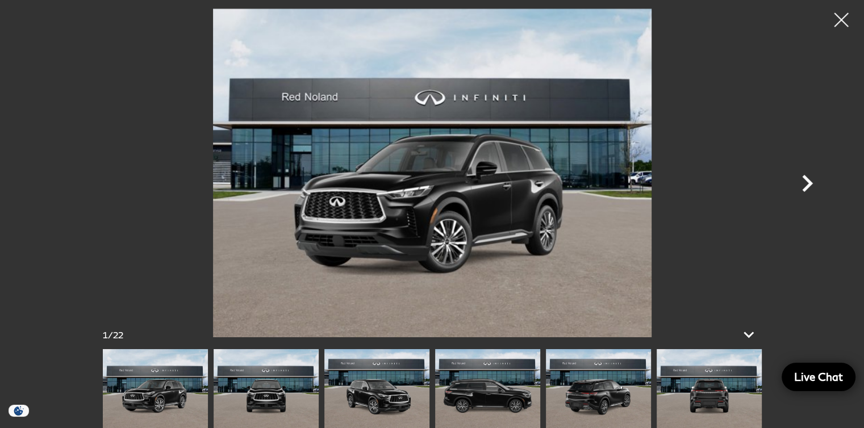
click at [814, 185] on icon "Next" at bounding box center [807, 183] width 34 height 34
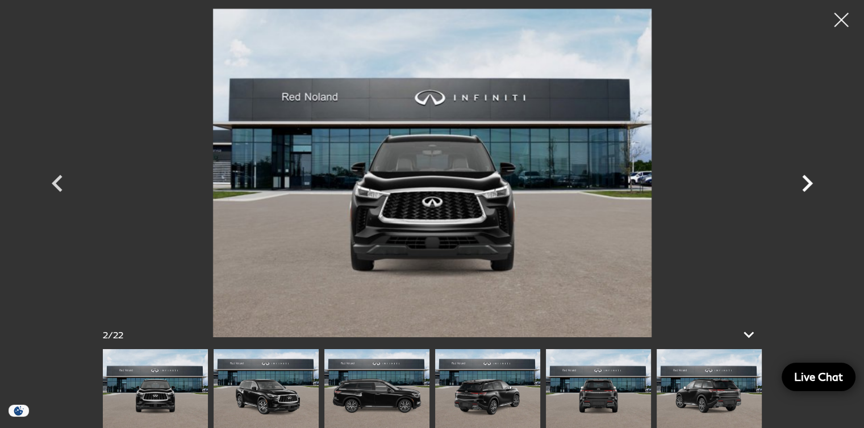
click at [814, 185] on icon "Next" at bounding box center [807, 183] width 34 height 34
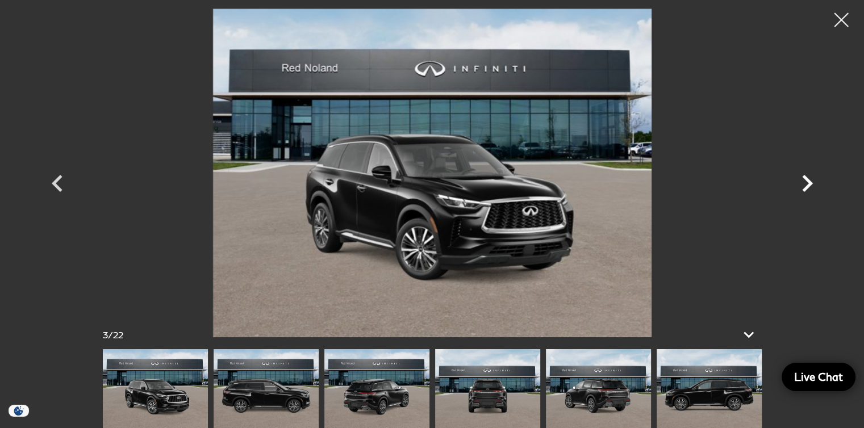
click at [814, 185] on icon "Next" at bounding box center [807, 183] width 34 height 34
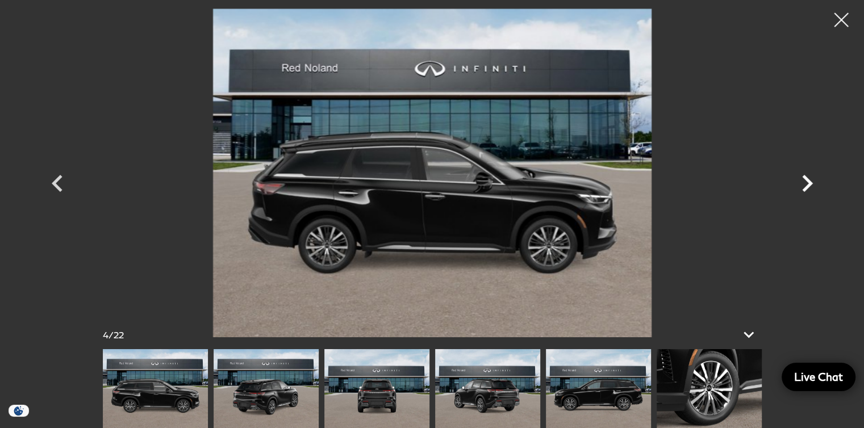
click at [814, 185] on icon "Next" at bounding box center [807, 183] width 34 height 34
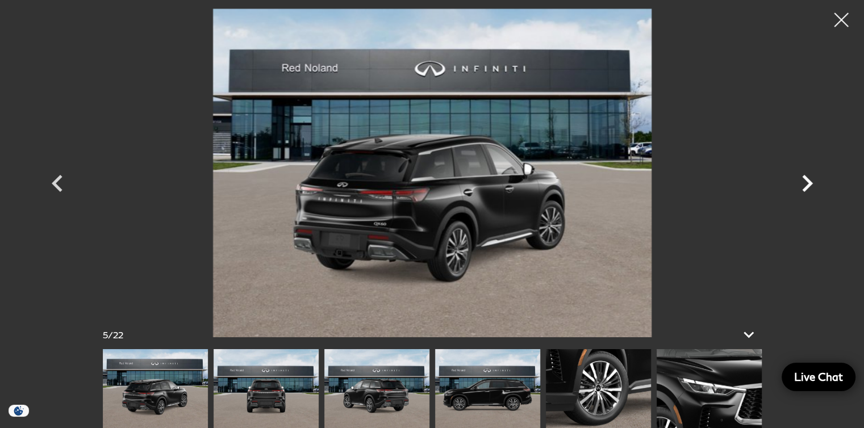
click at [814, 185] on icon "Next" at bounding box center [807, 183] width 34 height 34
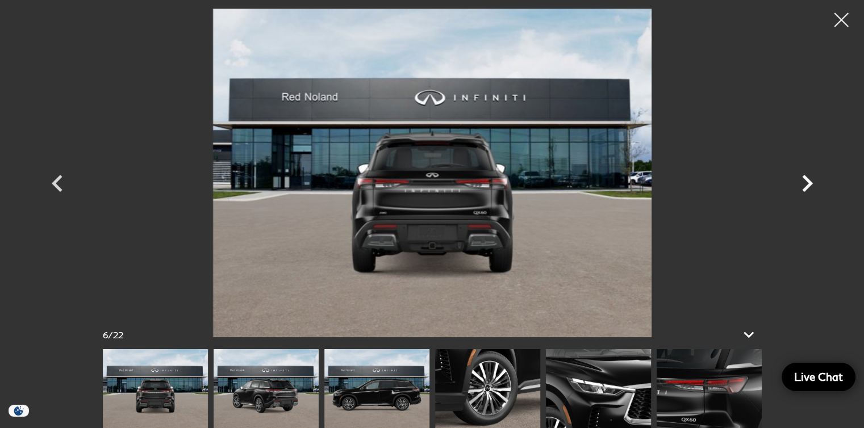
click at [814, 185] on icon "Next" at bounding box center [807, 183] width 34 height 34
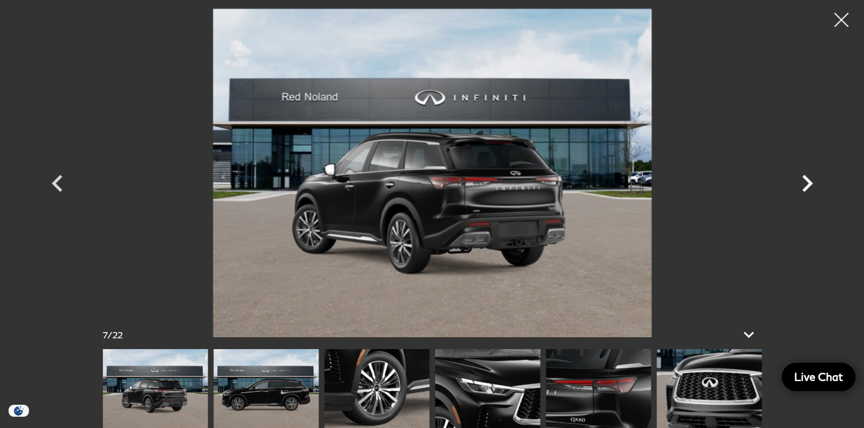
click at [814, 185] on icon "Next" at bounding box center [807, 183] width 34 height 34
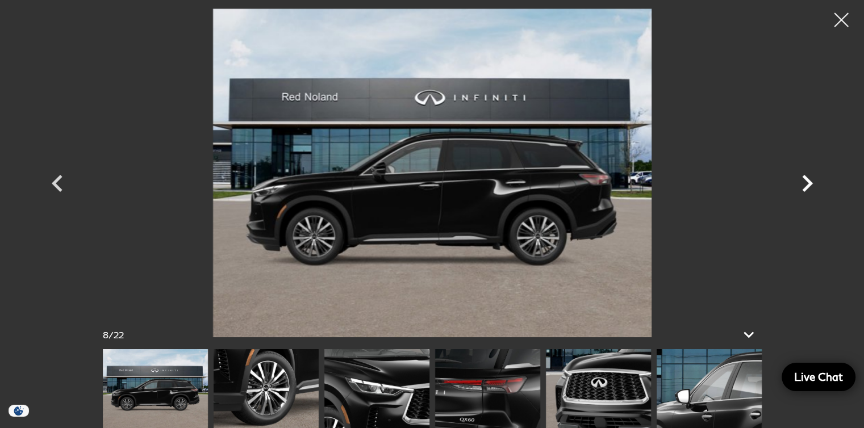
click at [814, 185] on icon "Next" at bounding box center [807, 183] width 34 height 34
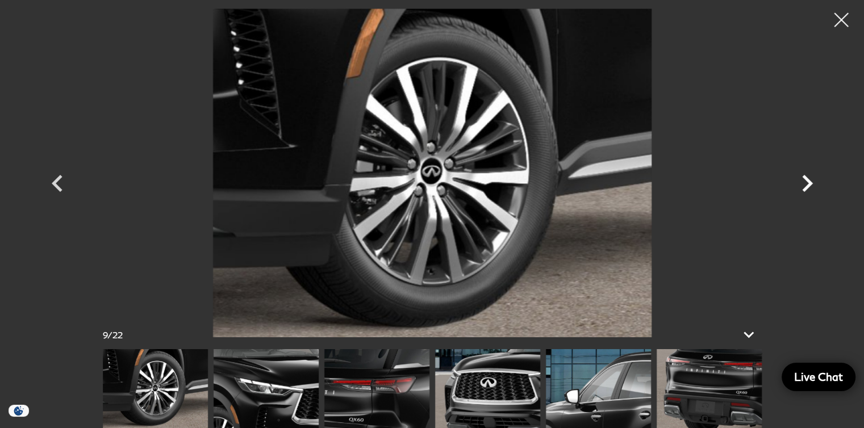
click at [814, 185] on icon "Next" at bounding box center [807, 183] width 34 height 34
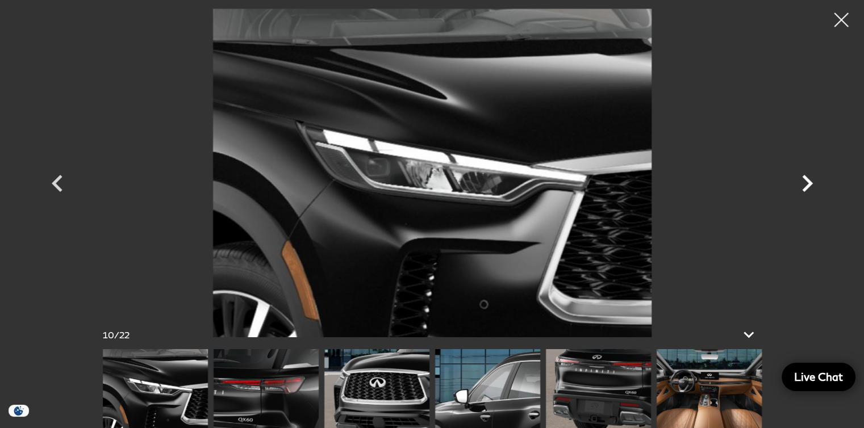
click at [814, 185] on icon "Next" at bounding box center [807, 183] width 34 height 34
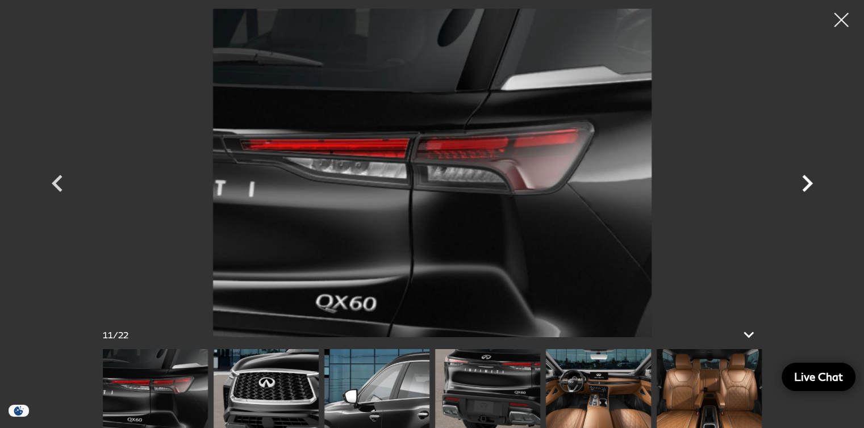
click at [814, 185] on icon "Next" at bounding box center [807, 183] width 34 height 34
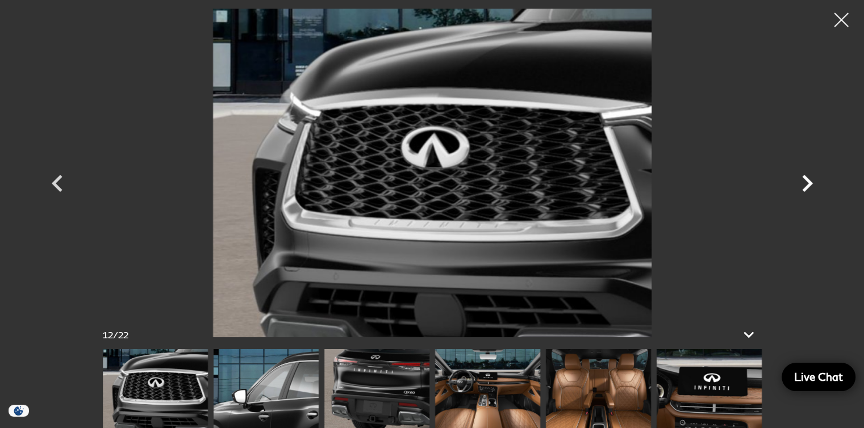
click at [813, 185] on icon "Next" at bounding box center [807, 183] width 34 height 34
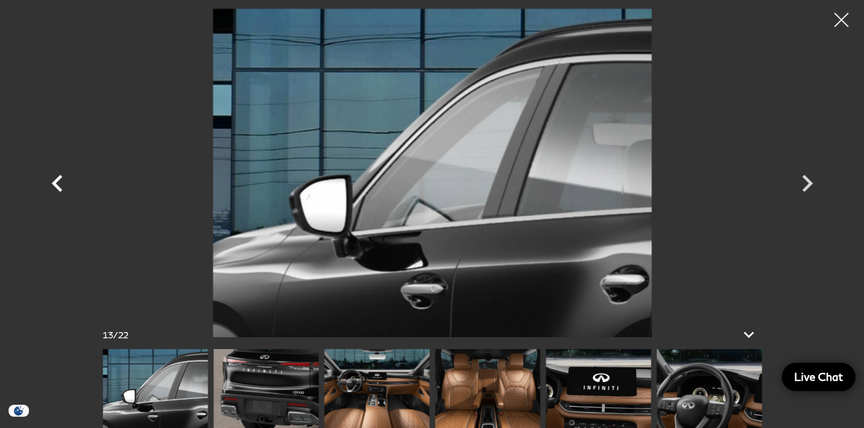
click at [55, 184] on icon "Previous" at bounding box center [57, 183] width 11 height 17
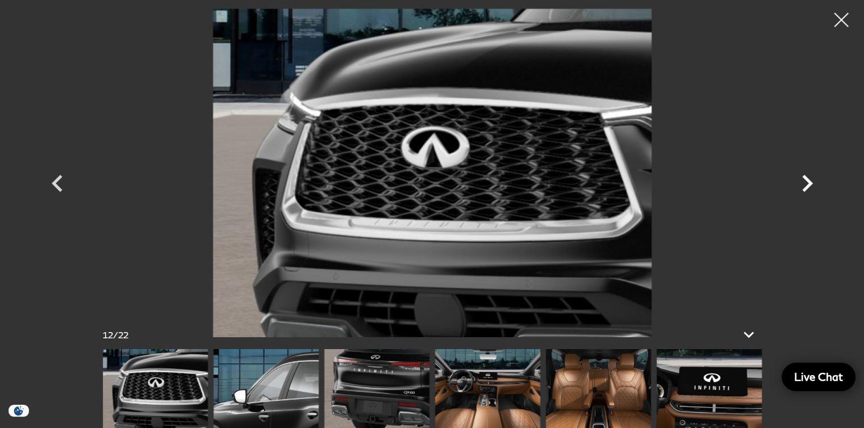
click at [804, 189] on icon "Next" at bounding box center [807, 183] width 11 height 17
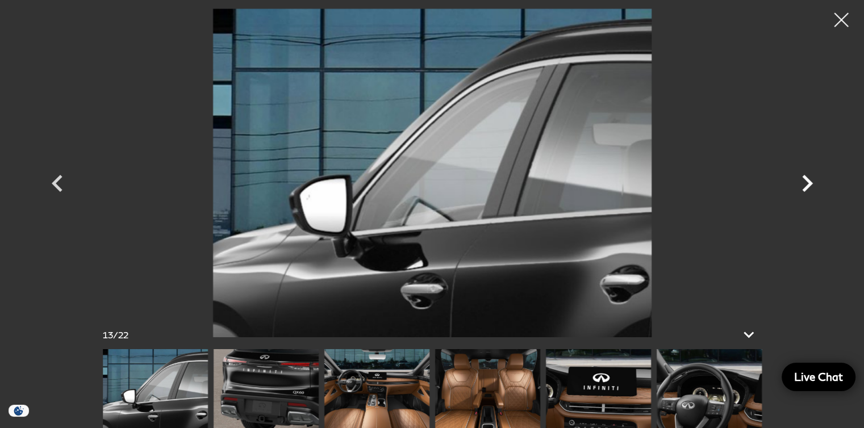
click at [804, 189] on icon "Next" at bounding box center [807, 183] width 11 height 17
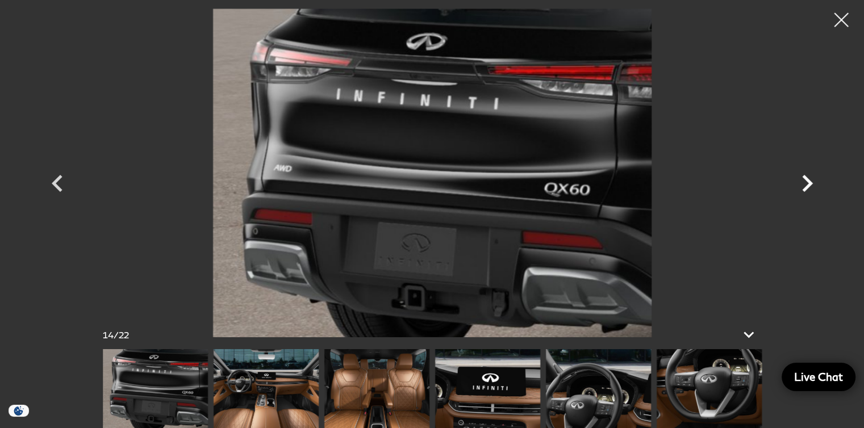
click at [804, 189] on icon "Next" at bounding box center [807, 183] width 11 height 17
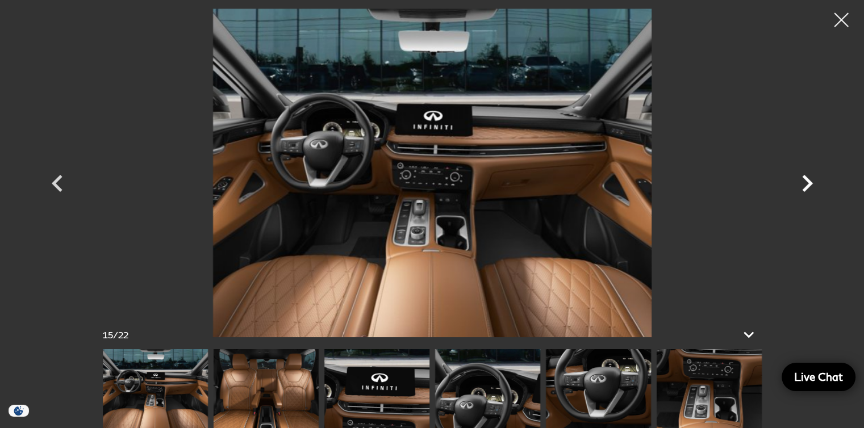
click at [804, 189] on icon "Next" at bounding box center [807, 183] width 11 height 17
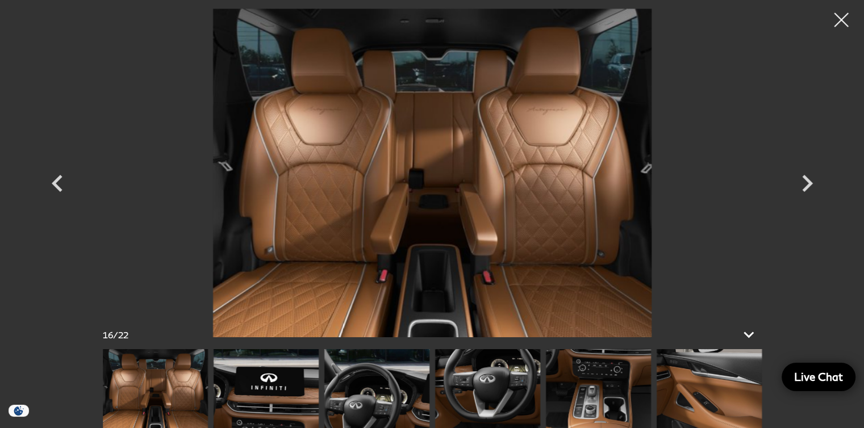
click at [576, 153] on img at bounding box center [432, 173] width 682 height 329
click at [805, 181] on icon "Next" at bounding box center [807, 183] width 34 height 34
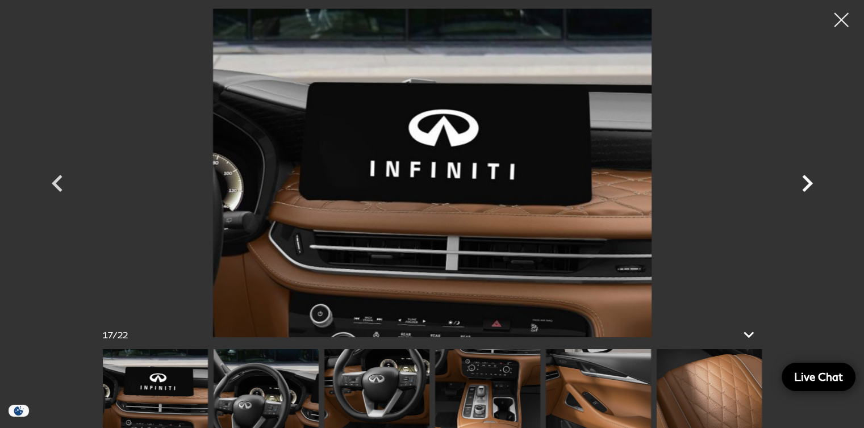
click at [805, 181] on icon "Next" at bounding box center [807, 183] width 34 height 34
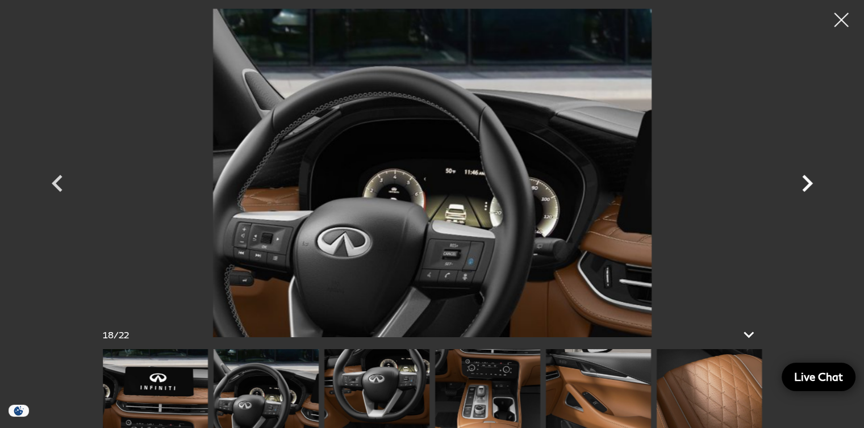
click at [805, 181] on icon "Next" at bounding box center [807, 183] width 34 height 34
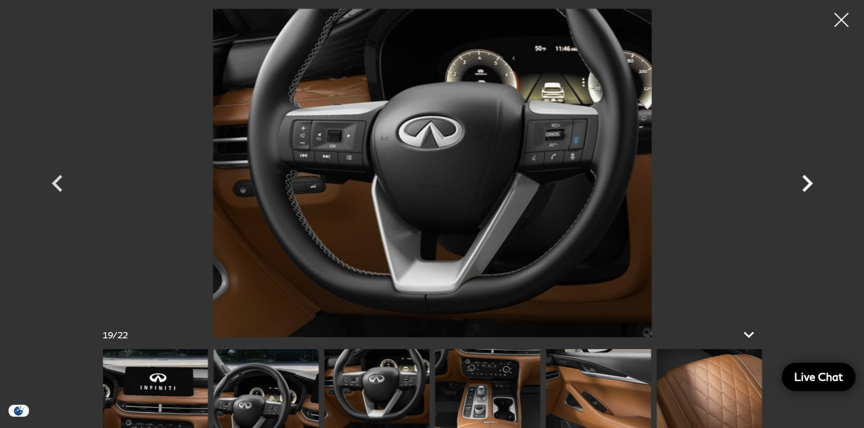
click at [805, 181] on icon "Next" at bounding box center [807, 183] width 34 height 34
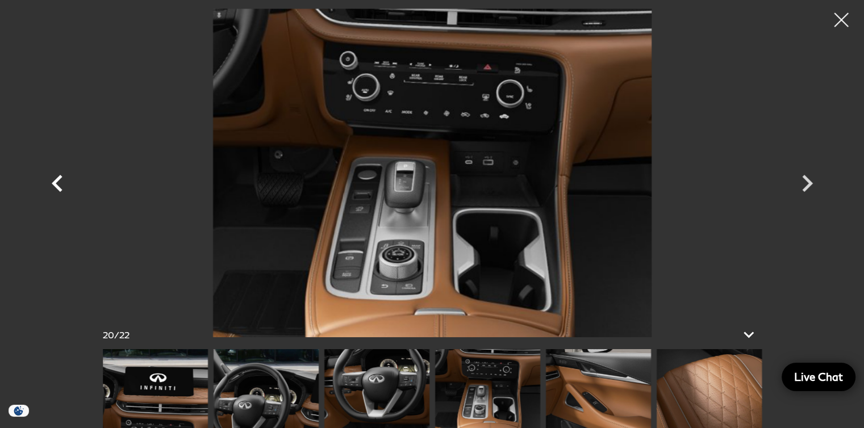
click at [55, 186] on icon "Previous" at bounding box center [57, 183] width 11 height 17
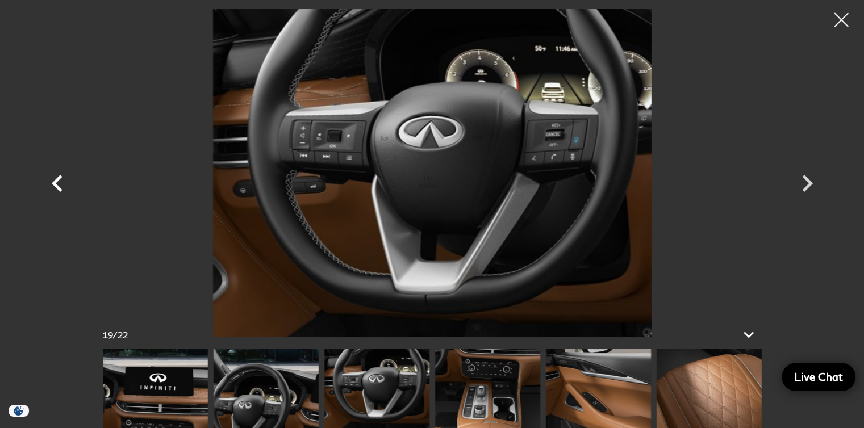
click at [55, 186] on icon "Previous" at bounding box center [57, 183] width 11 height 17
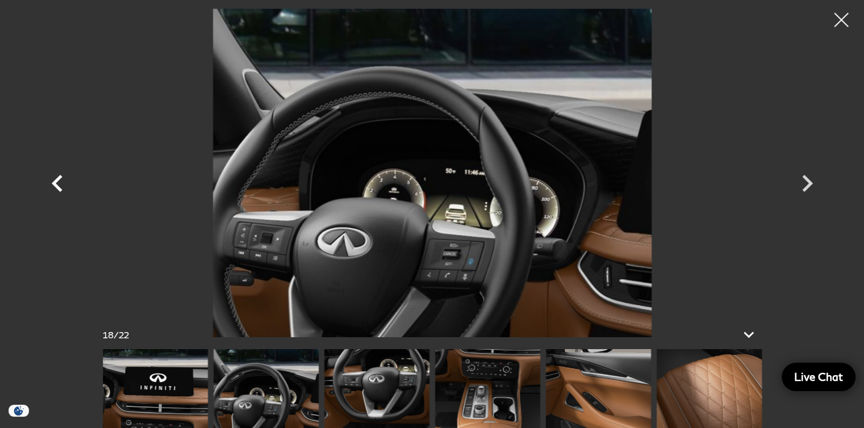
click at [55, 186] on icon "Previous" at bounding box center [57, 183] width 11 height 17
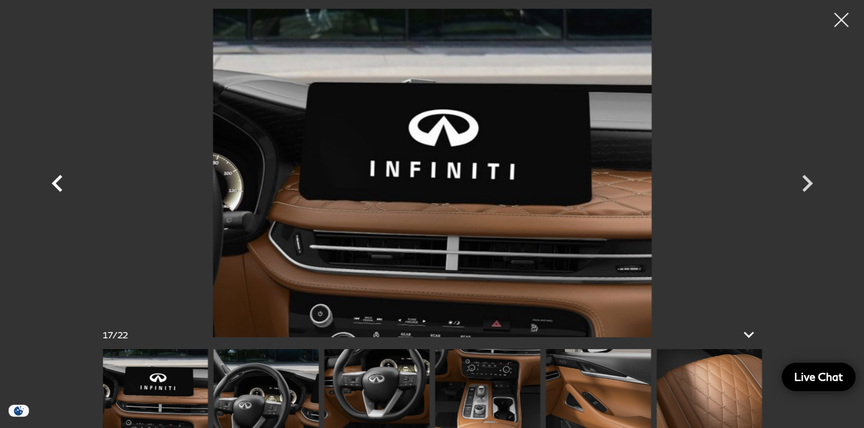
click at [55, 186] on icon "Previous" at bounding box center [57, 183] width 11 height 17
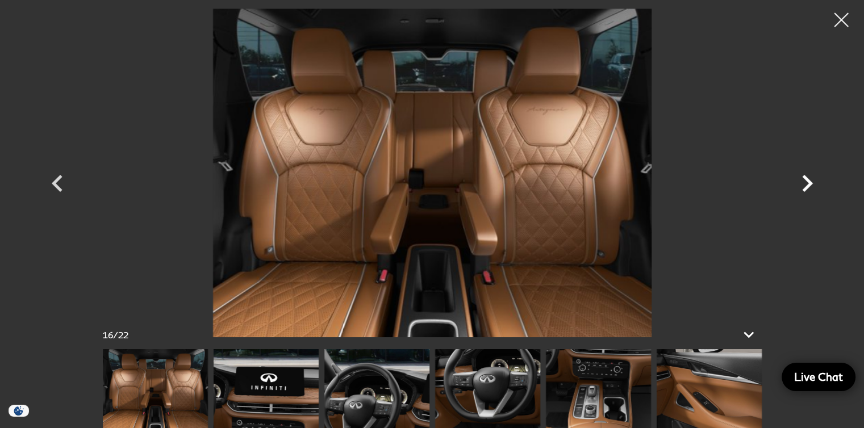
click at [801, 180] on icon "Next" at bounding box center [807, 183] width 34 height 34
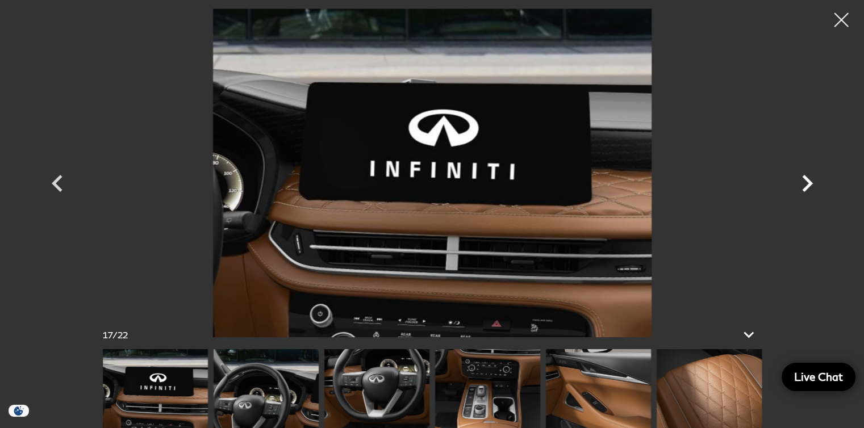
click at [801, 180] on icon "Next" at bounding box center [807, 183] width 34 height 34
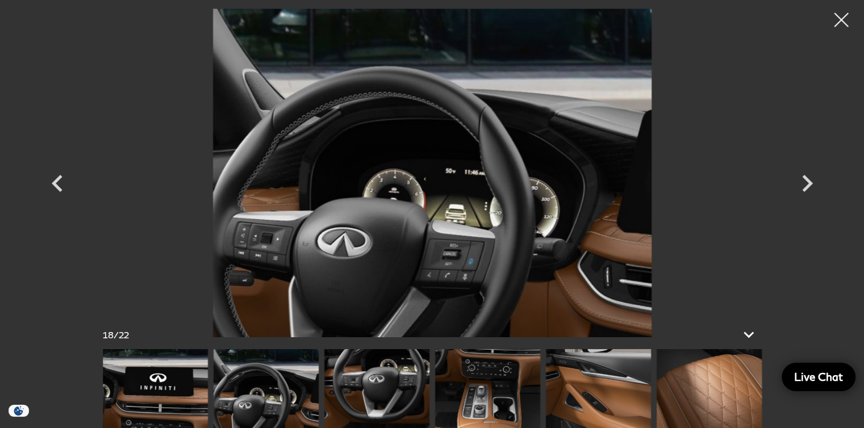
click at [405, 171] on img at bounding box center [432, 173] width 682 height 329
click at [809, 185] on icon "Next" at bounding box center [807, 183] width 11 height 17
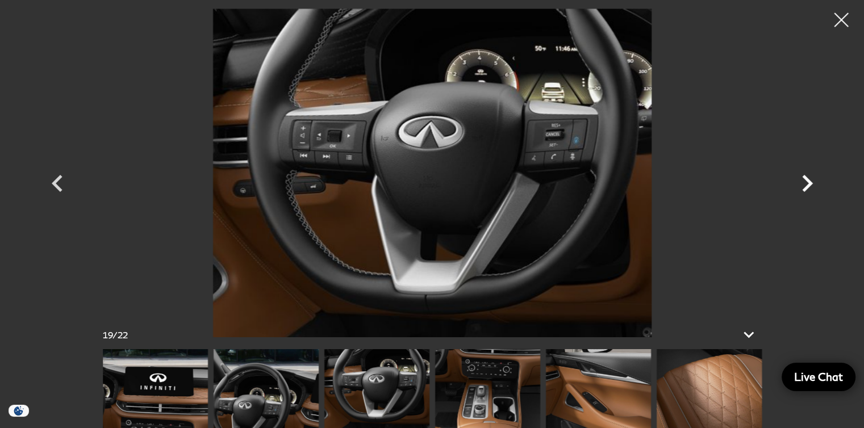
click at [809, 185] on icon "Next" at bounding box center [807, 183] width 11 height 17
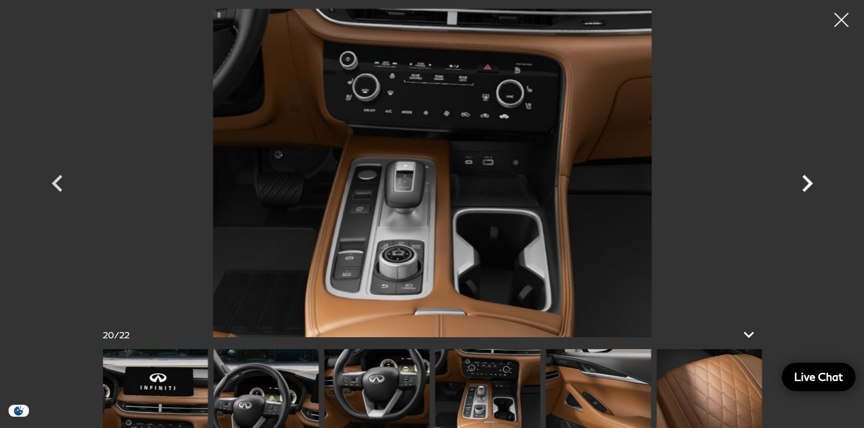
click at [809, 185] on icon "Next" at bounding box center [807, 183] width 11 height 17
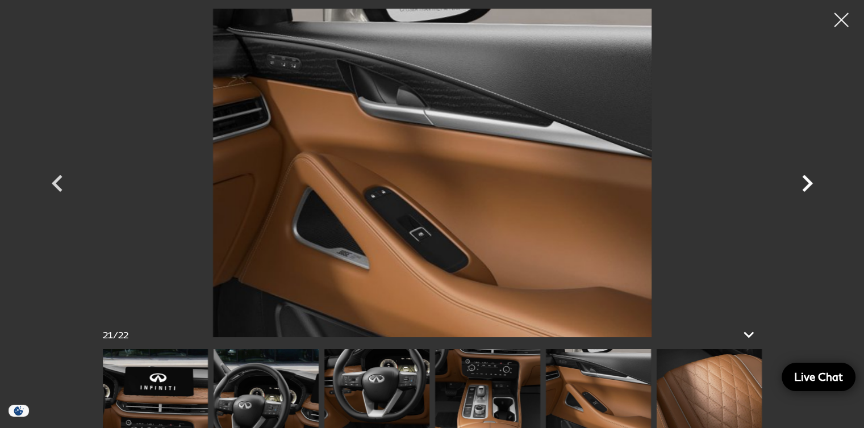
click at [809, 185] on icon "Next" at bounding box center [807, 183] width 11 height 17
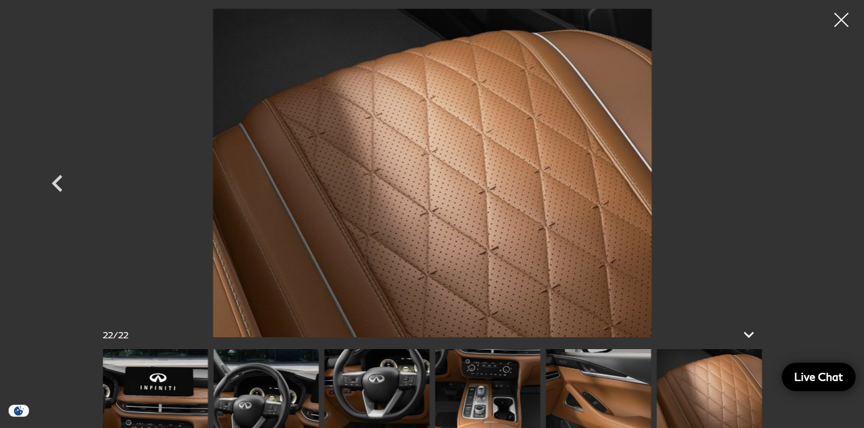
click at [809, 185] on div at bounding box center [432, 173] width 795 height 329
click at [380, 385] on img at bounding box center [376, 388] width 105 height 79
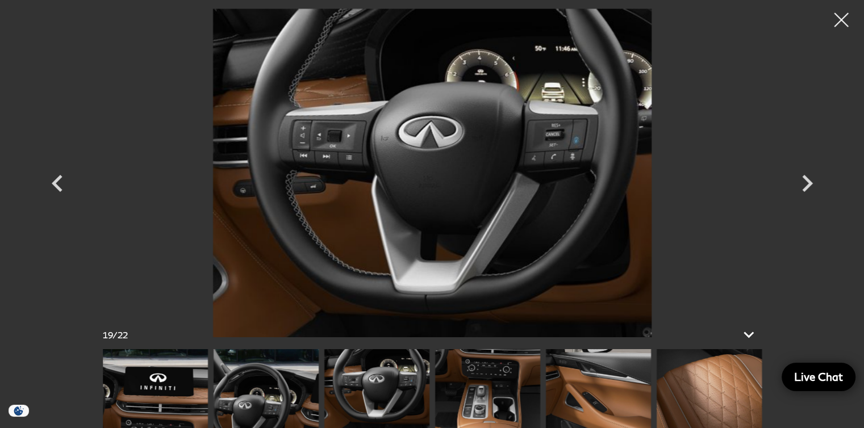
click at [442, 128] on img at bounding box center [432, 173] width 682 height 329
click at [845, 21] on div at bounding box center [842, 20] width 30 height 30
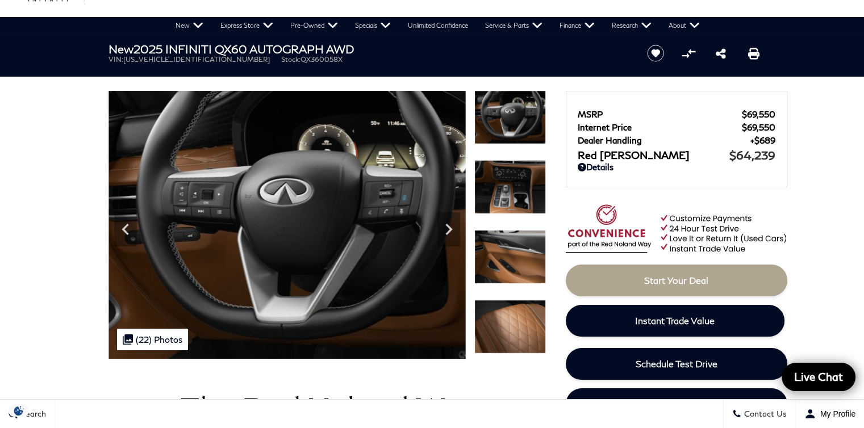
scroll to position [0, 0]
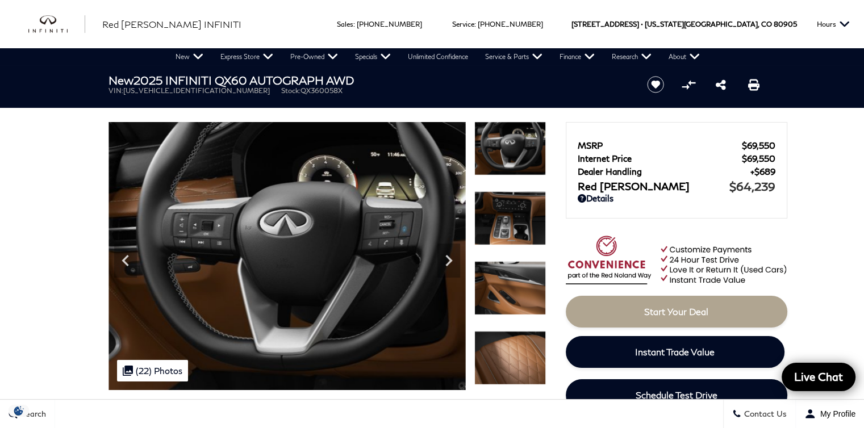
click at [498, 148] on img at bounding box center [510, 149] width 72 height 54
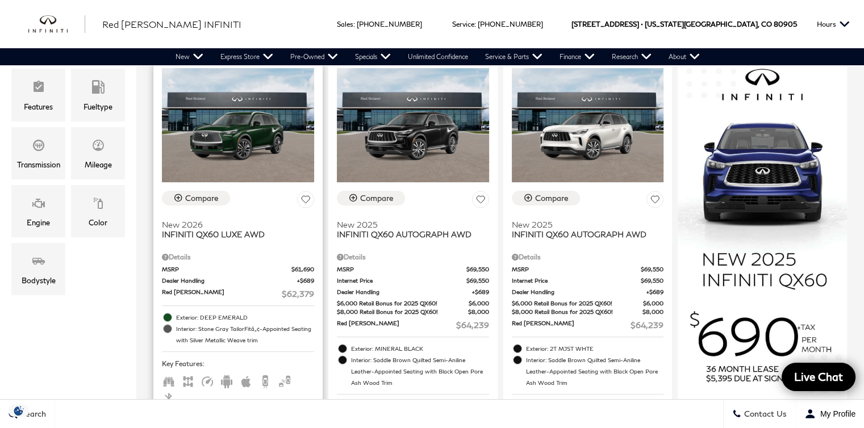
scroll to position [341, 0]
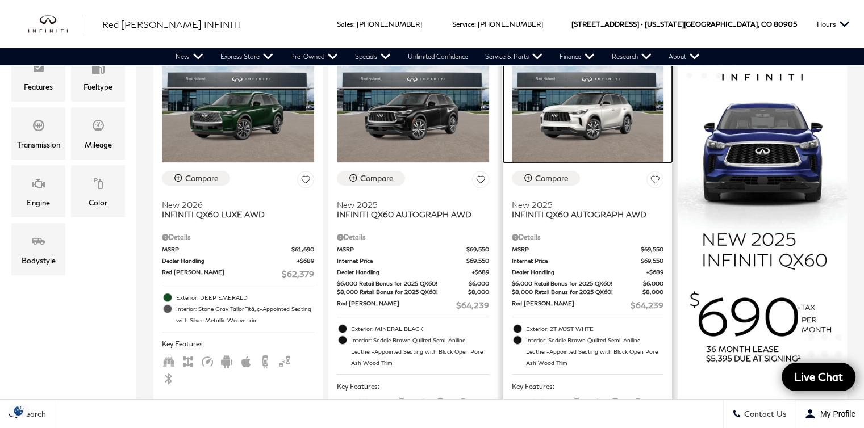
click at [586, 123] on img at bounding box center [588, 105] width 152 height 114
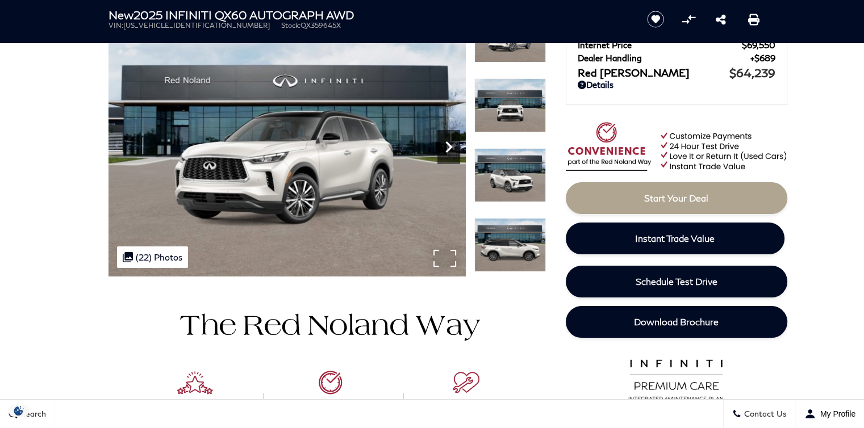
click at [446, 144] on icon "Next" at bounding box center [448, 147] width 23 height 23
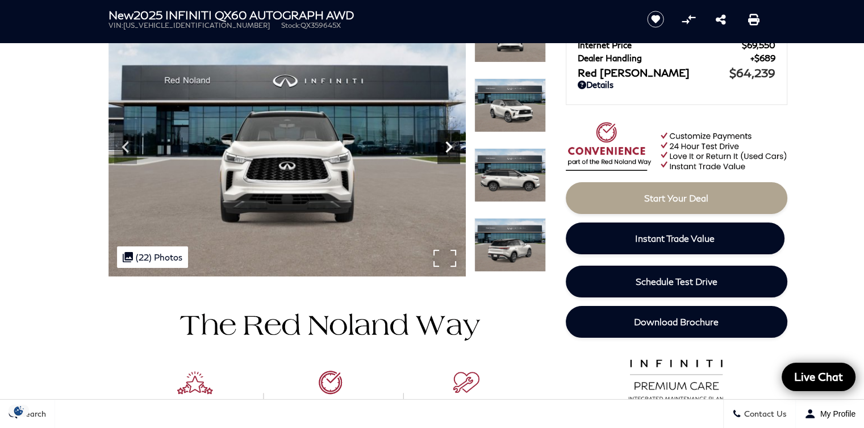
click at [446, 144] on icon "Next" at bounding box center [448, 147] width 23 height 23
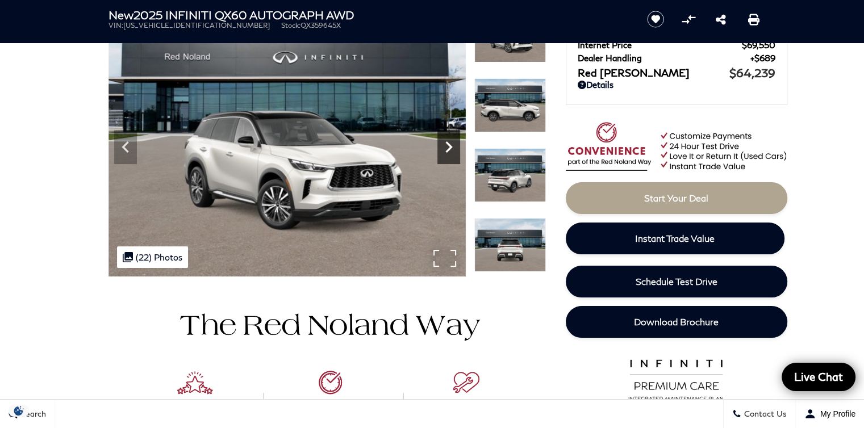
click at [446, 144] on icon "Next" at bounding box center [448, 147] width 23 height 23
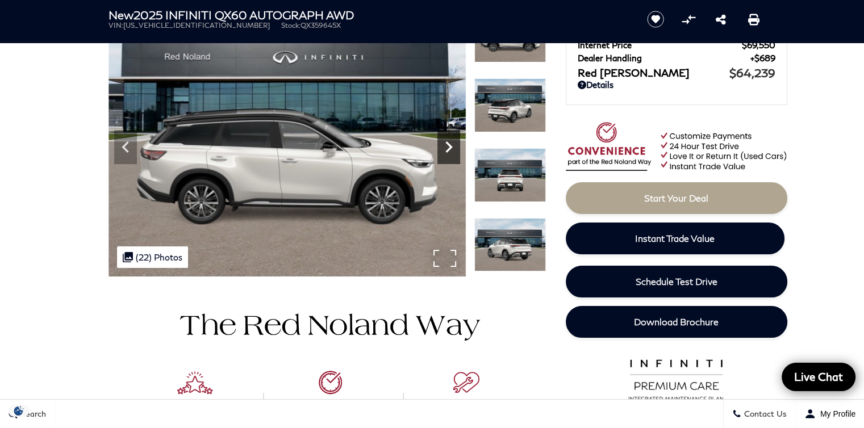
click at [446, 144] on icon "Next" at bounding box center [448, 147] width 23 height 23
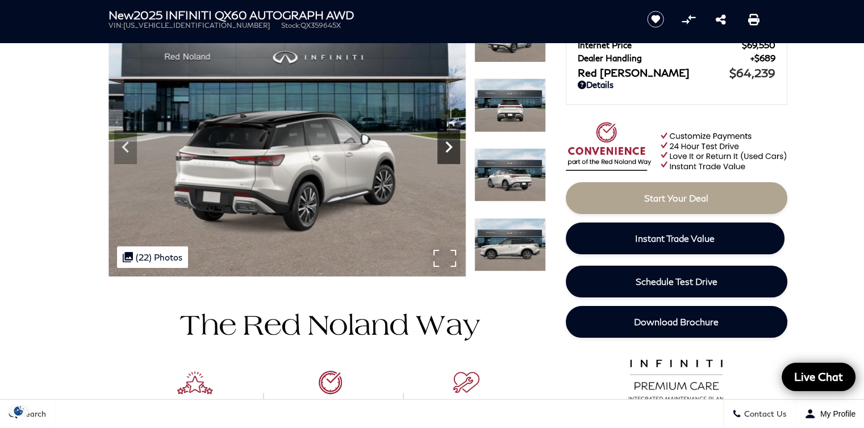
click at [446, 144] on icon "Next" at bounding box center [448, 147] width 23 height 23
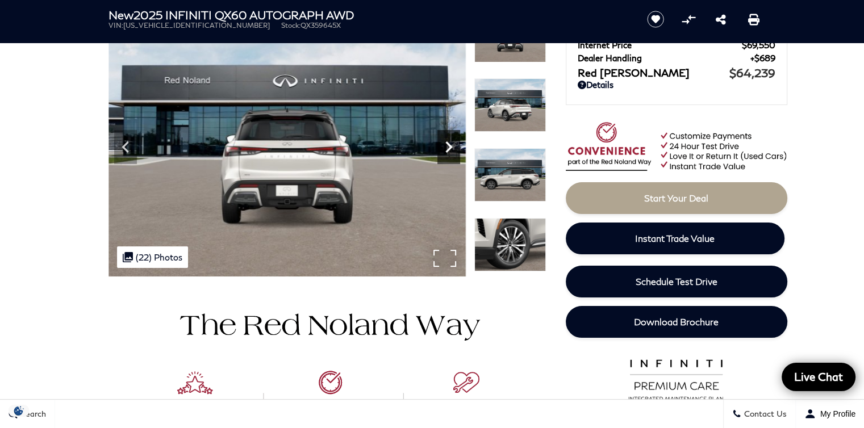
click at [446, 144] on icon "Next" at bounding box center [448, 147] width 23 height 23
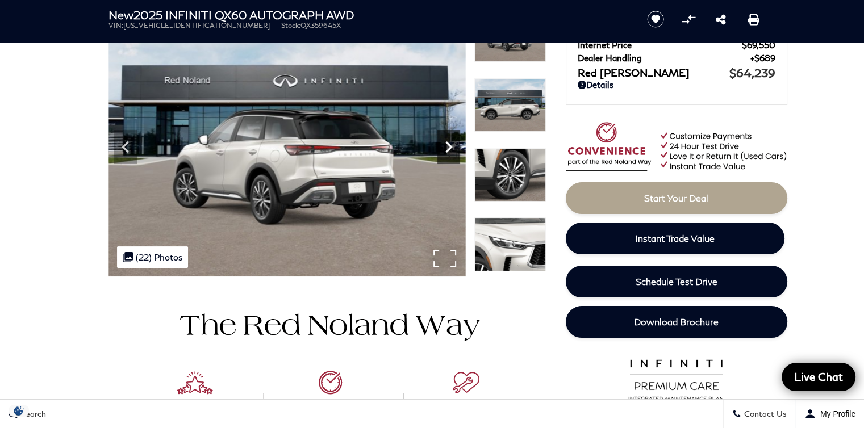
click at [446, 144] on icon "Next" at bounding box center [448, 147] width 23 height 23
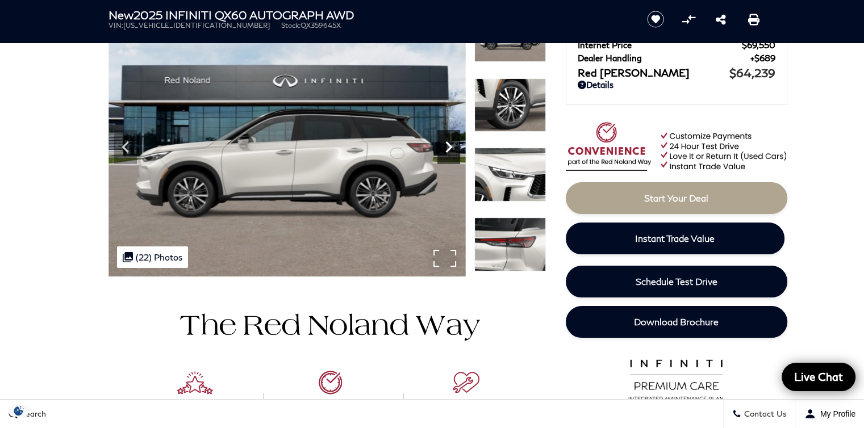
click at [446, 144] on icon "Next" at bounding box center [448, 147] width 23 height 23
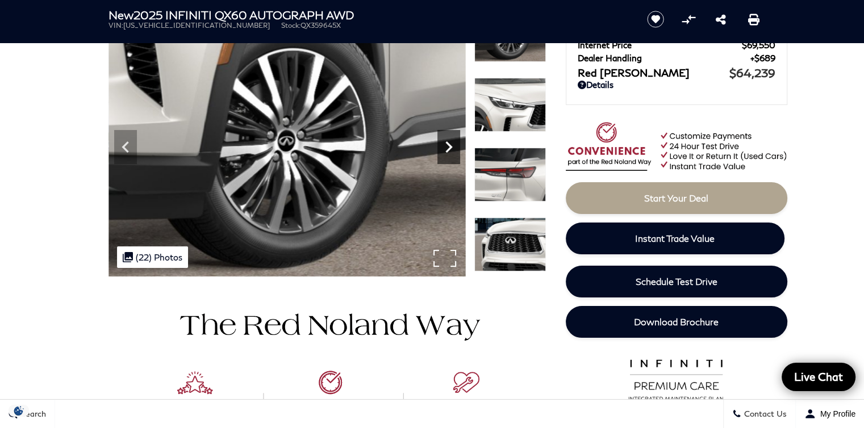
click at [446, 144] on icon "Next" at bounding box center [448, 147] width 23 height 23
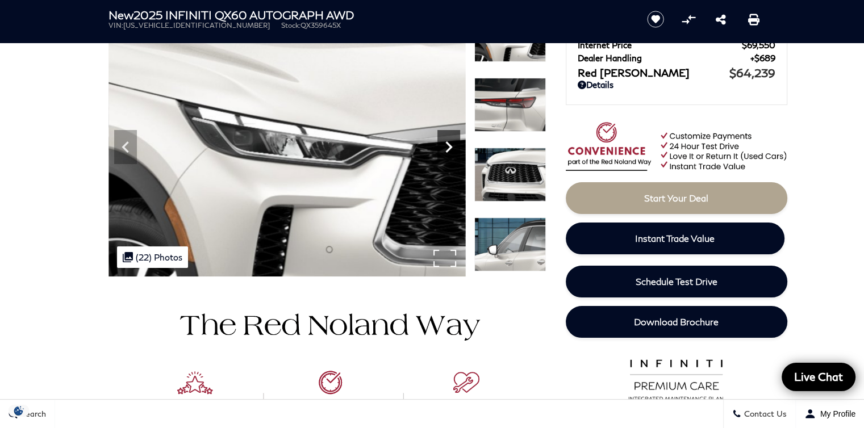
click at [446, 144] on icon "Next" at bounding box center [448, 147] width 23 height 23
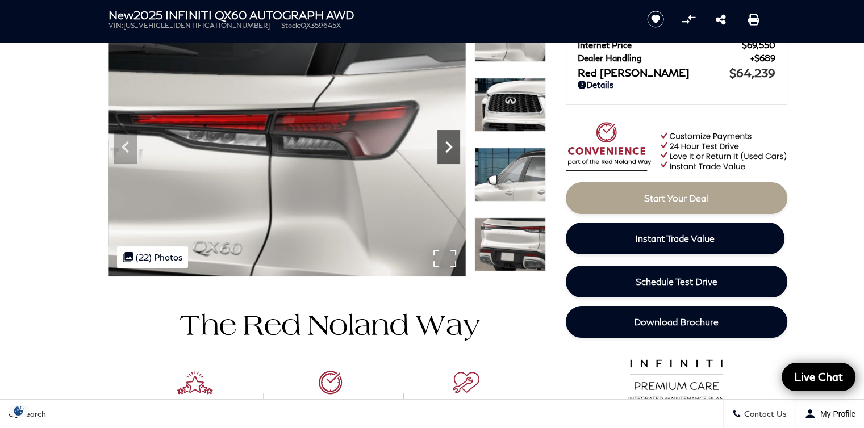
click at [446, 144] on icon "Next" at bounding box center [448, 147] width 23 height 23
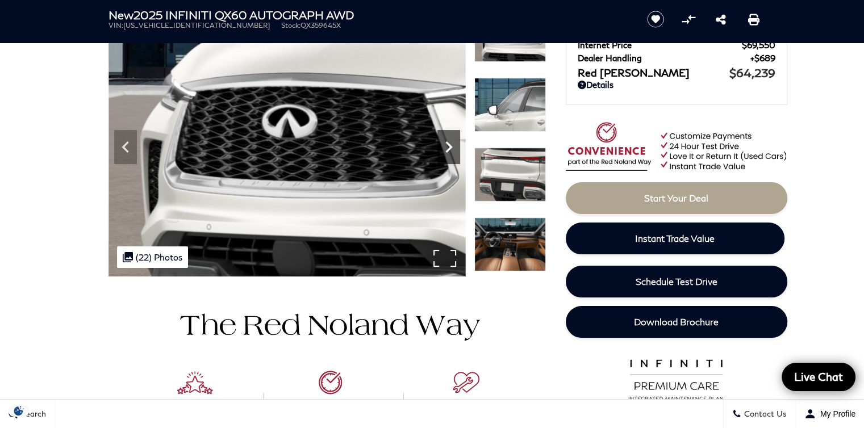
click at [446, 144] on icon "Next" at bounding box center [448, 147] width 23 height 23
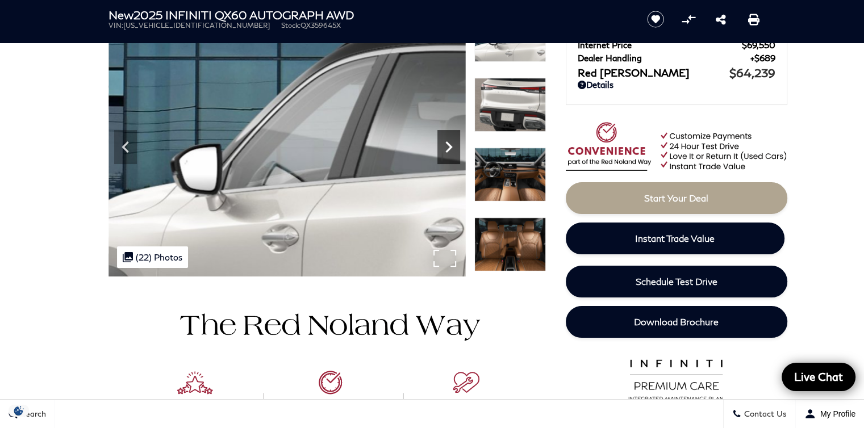
click at [446, 144] on icon "Next" at bounding box center [448, 147] width 23 height 23
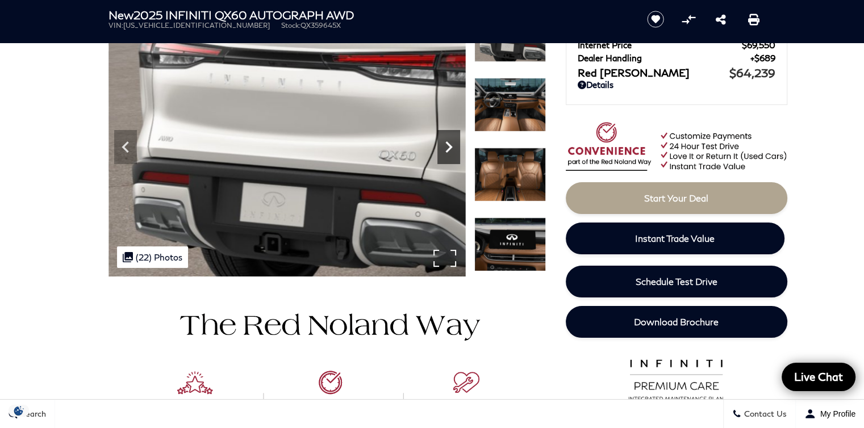
click at [446, 144] on icon "Next" at bounding box center [448, 147] width 23 height 23
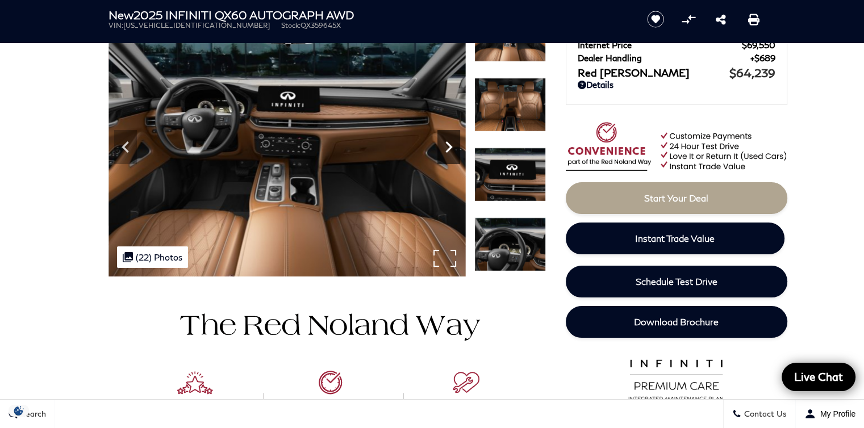
click at [446, 144] on icon "Next" at bounding box center [448, 147] width 23 height 23
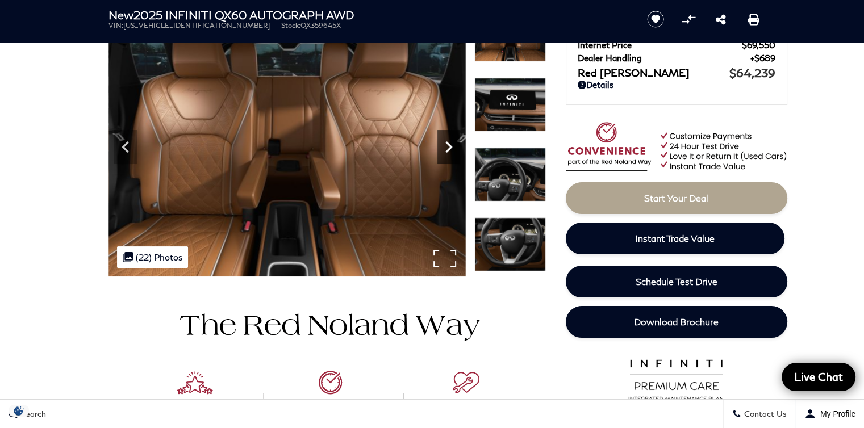
click at [446, 144] on icon "Next" at bounding box center [448, 147] width 23 height 23
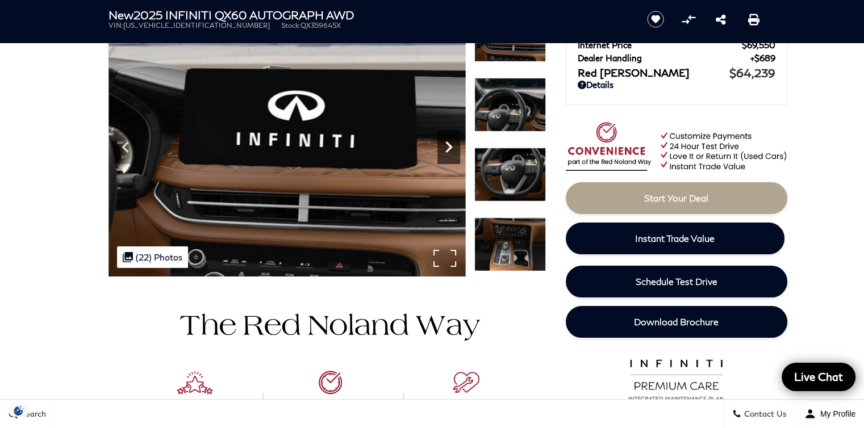
click at [446, 144] on icon "Next" at bounding box center [448, 147] width 23 height 23
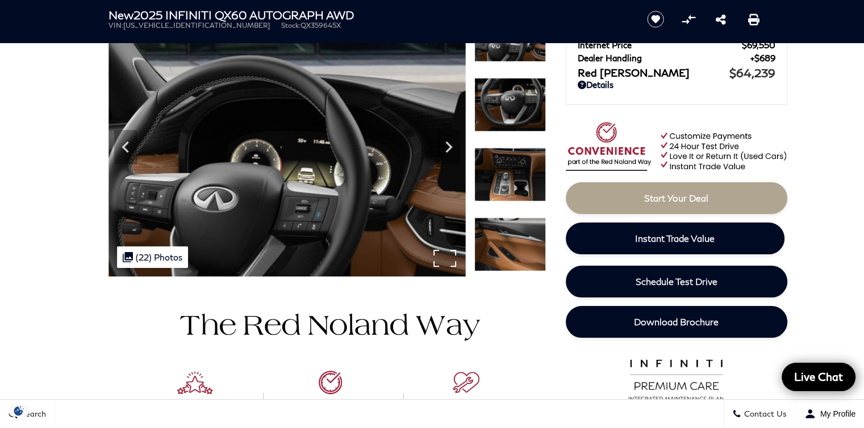
click at [410, 160] on img at bounding box center [287, 143] width 357 height 268
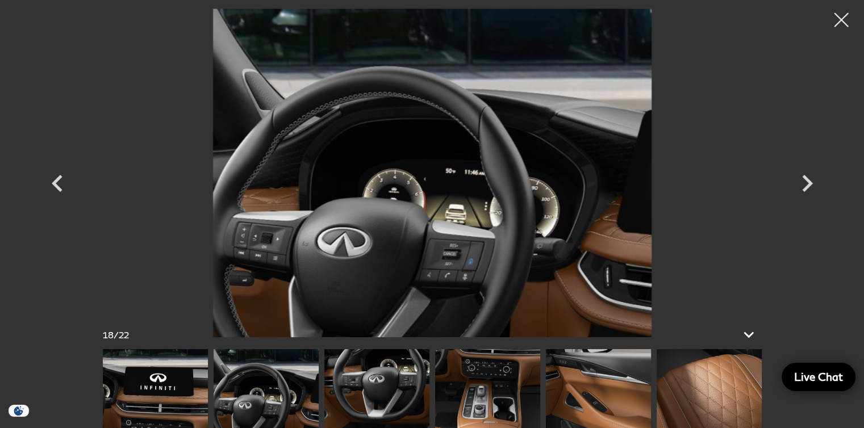
scroll to position [170, 0]
click at [398, 375] on img at bounding box center [376, 388] width 105 height 79
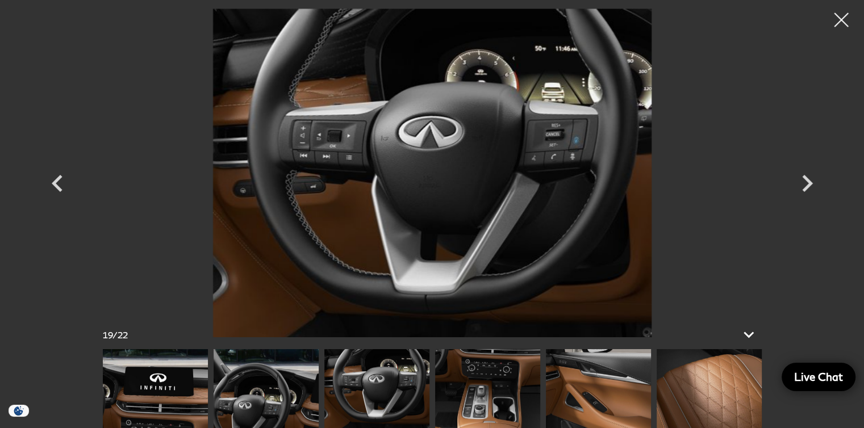
click at [276, 401] on img at bounding box center [266, 388] width 105 height 79
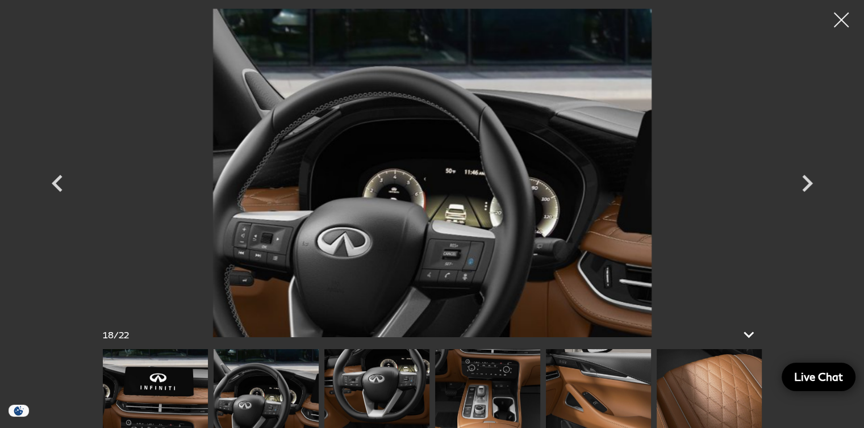
click at [836, 19] on div at bounding box center [842, 20] width 30 height 30
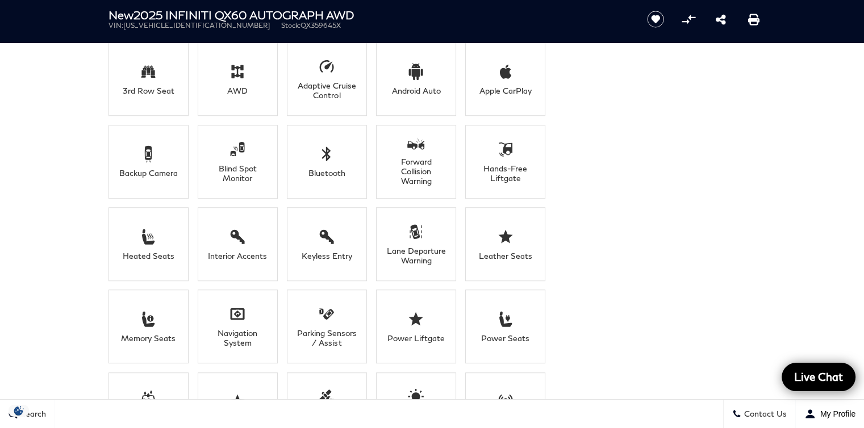
scroll to position [795, 0]
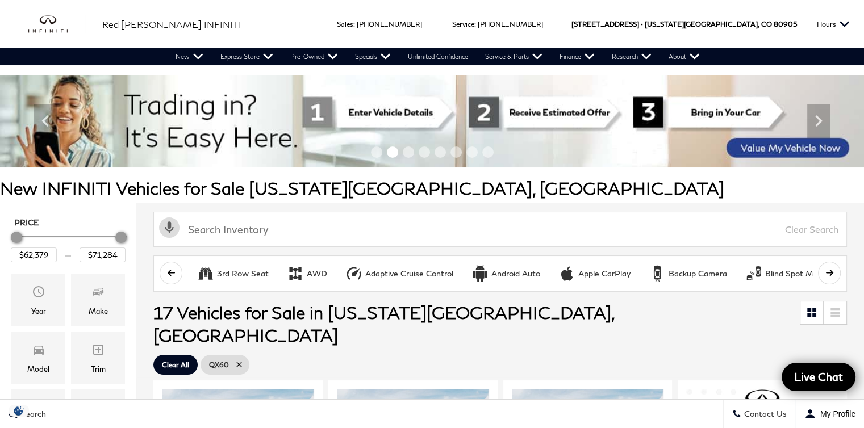
scroll to position [341, 0]
